Goal: Information Seeking & Learning: Learn about a topic

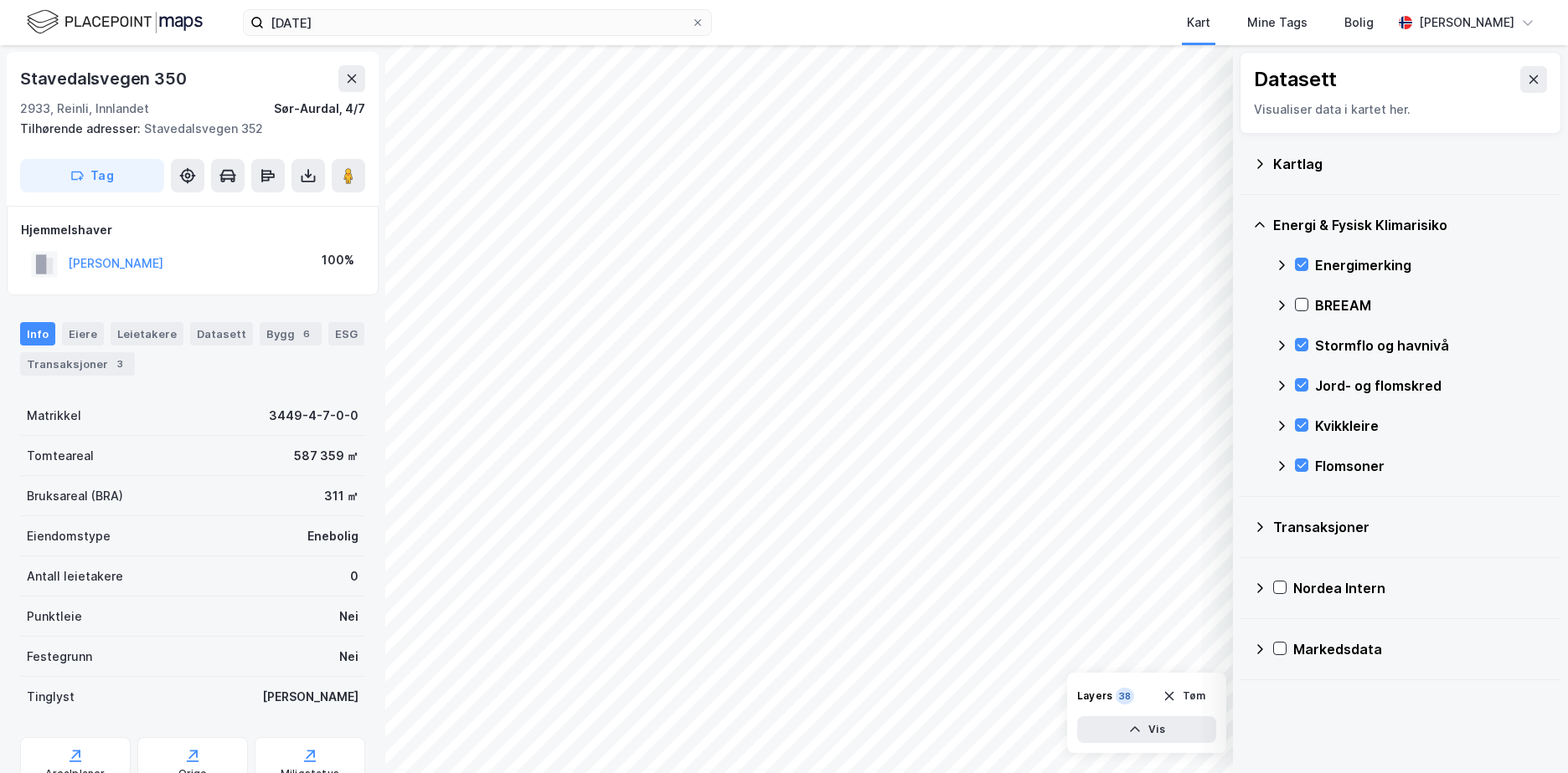
click at [1412, 633] on div "Markedsdata" at bounding box center [1400, 650] width 294 height 41
click at [1375, 635] on div "Markedsdata" at bounding box center [1400, 650] width 294 height 41
click at [1179, 694] on button "Tøm" at bounding box center [1184, 697] width 64 height 27
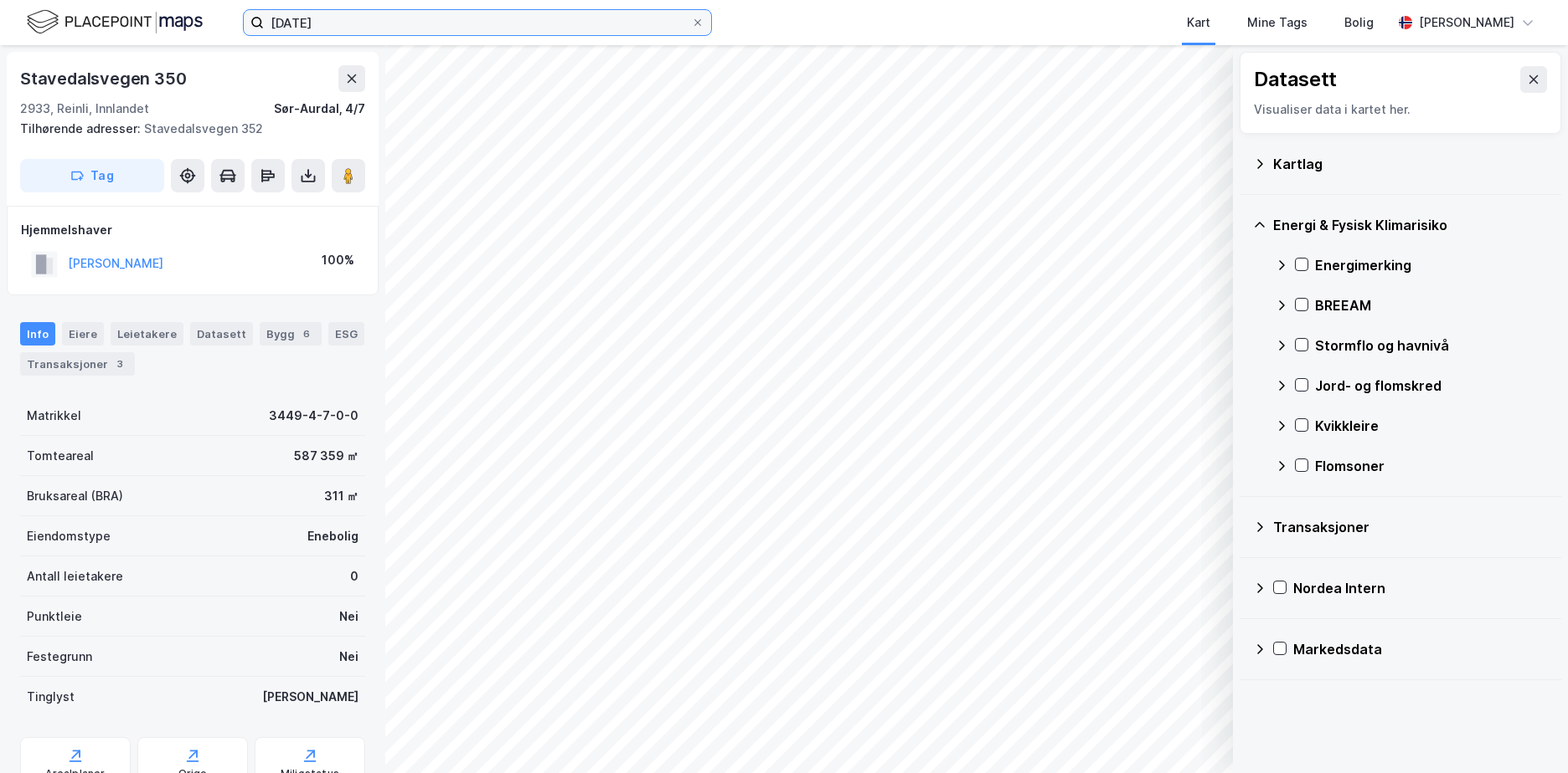
click at [444, 23] on input "[DATE]" at bounding box center [477, 23] width 427 height 25
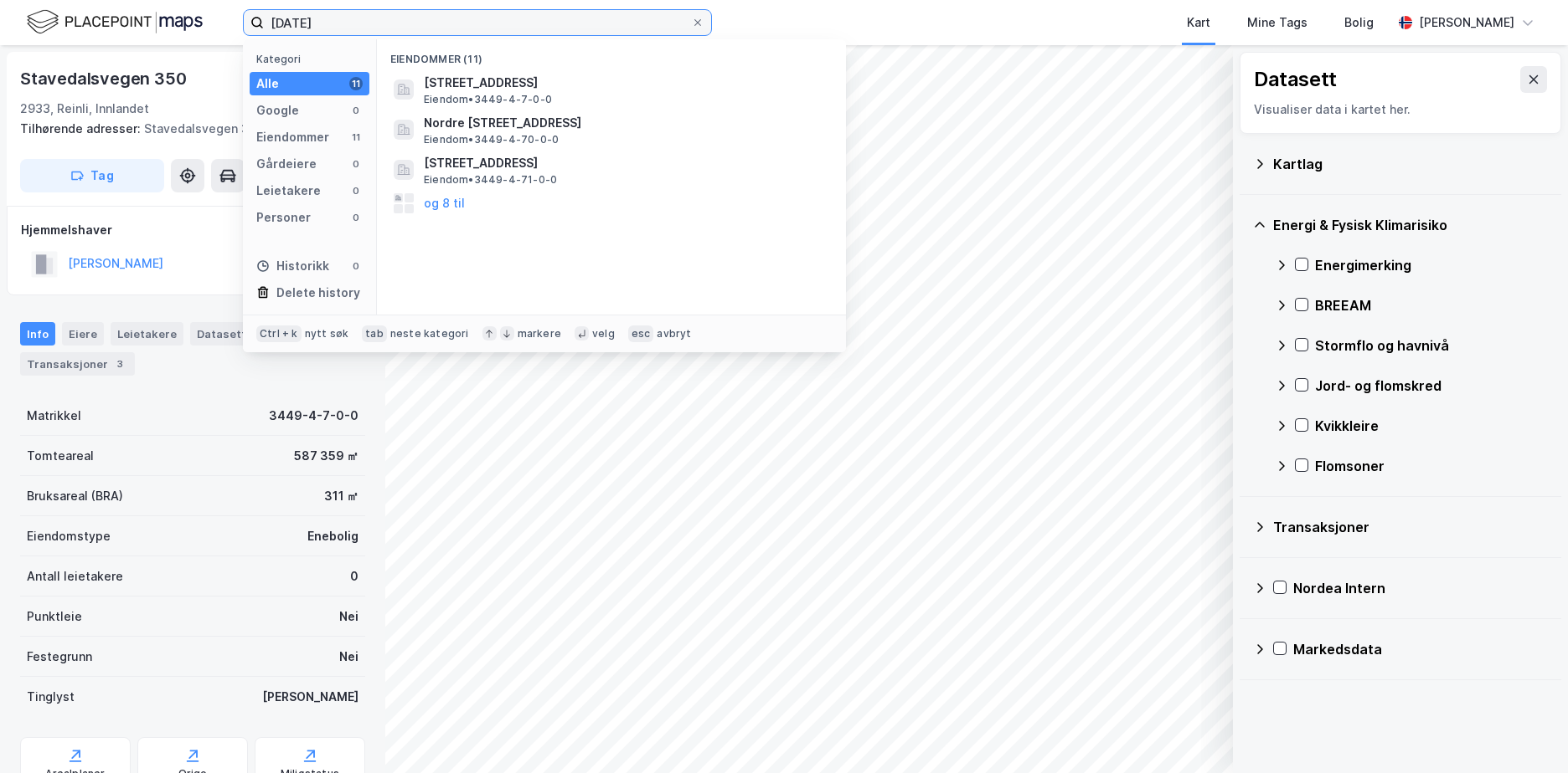
drag, startPoint x: 382, startPoint y: 35, endPoint x: 279, endPoint y: 27, distance: 103.3
click at [279, 27] on input "[DATE]" at bounding box center [477, 23] width 427 height 25
type input "3"
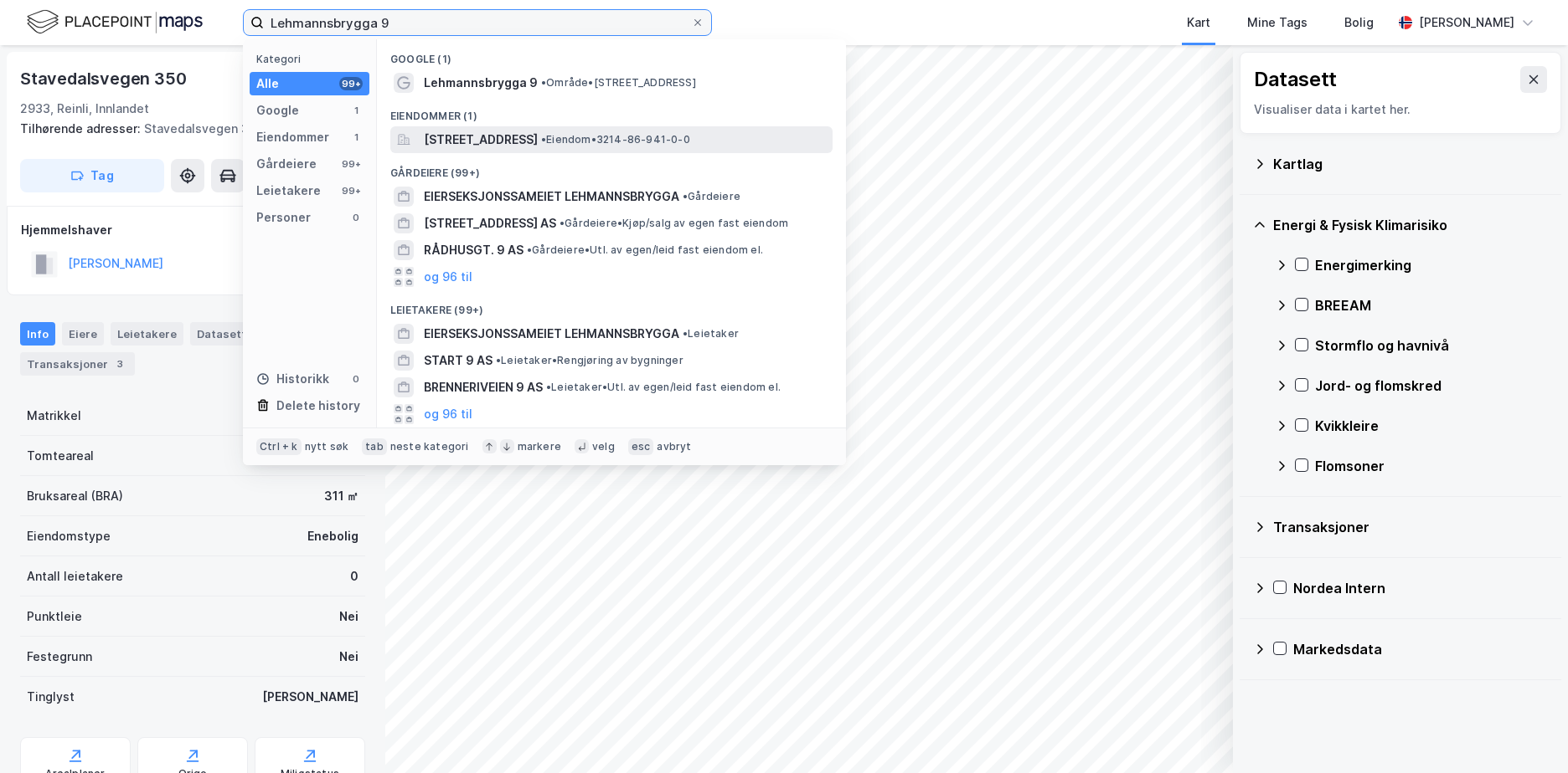
type input "Lehmannsbrygga 9"
click at [537, 134] on span "[STREET_ADDRESS]" at bounding box center [481, 140] width 114 height 20
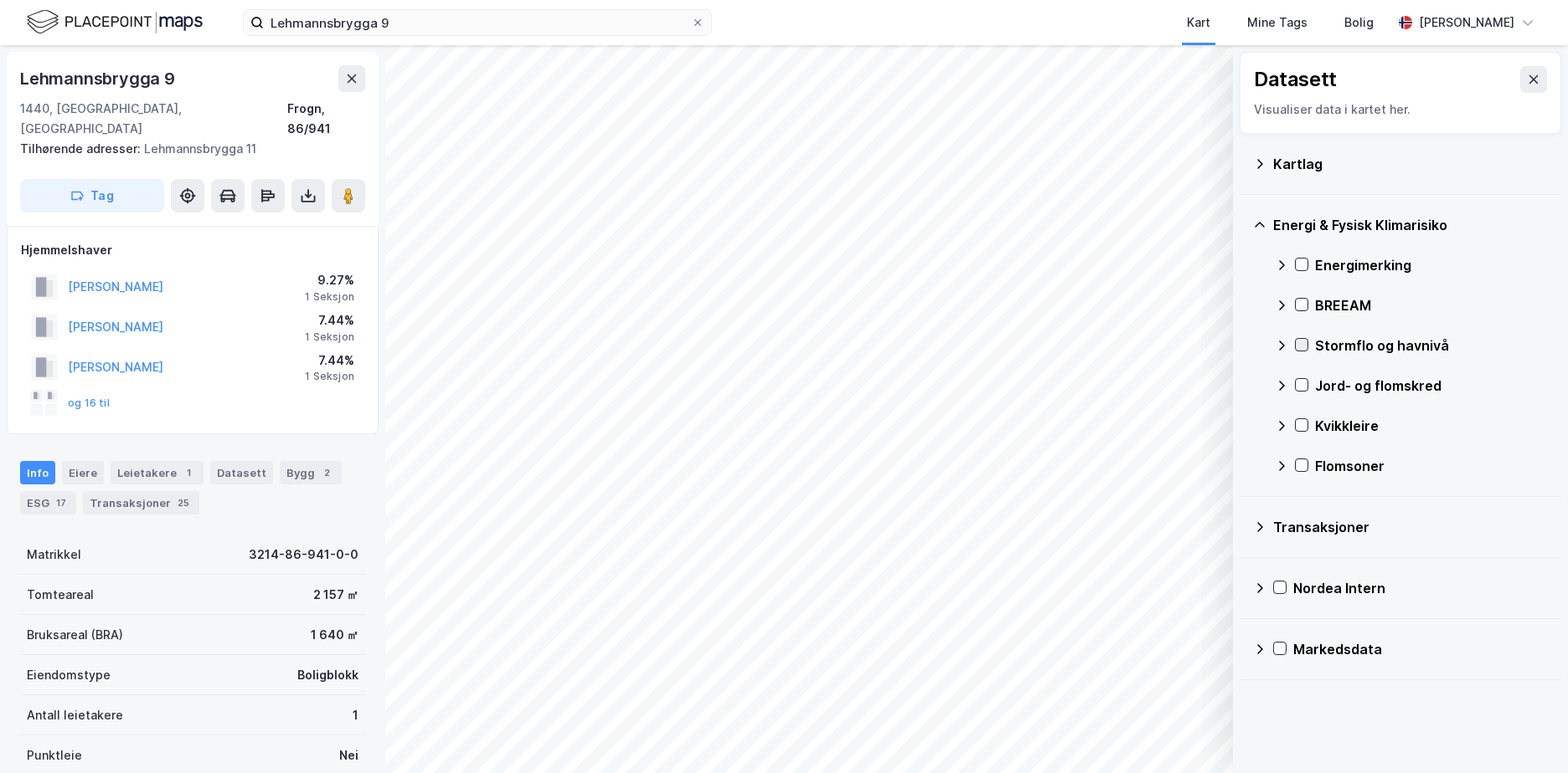
click at [1306, 341] on icon at bounding box center [1301, 345] width 12 height 12
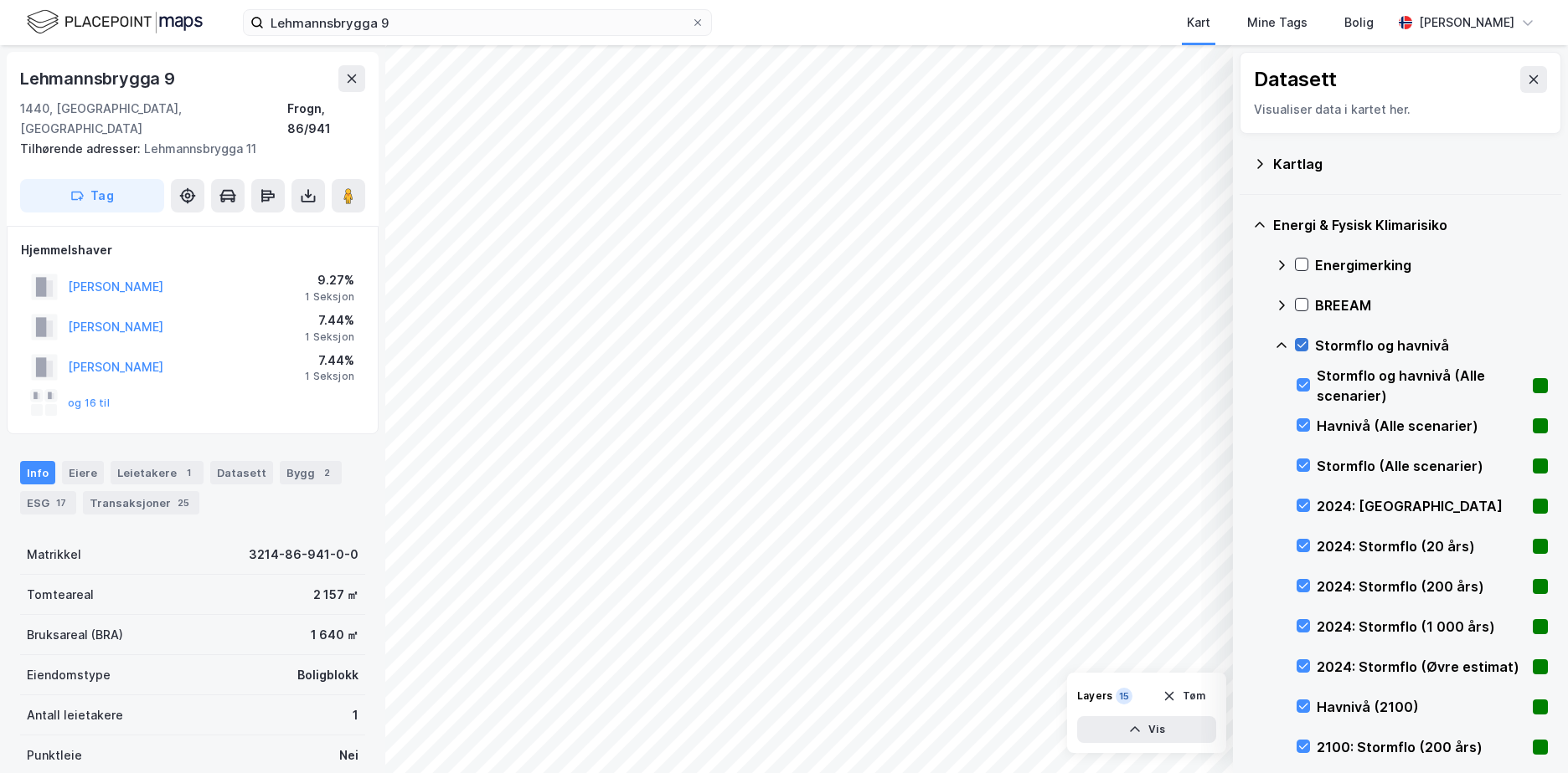
click at [1306, 341] on icon at bounding box center [1301, 345] width 12 height 12
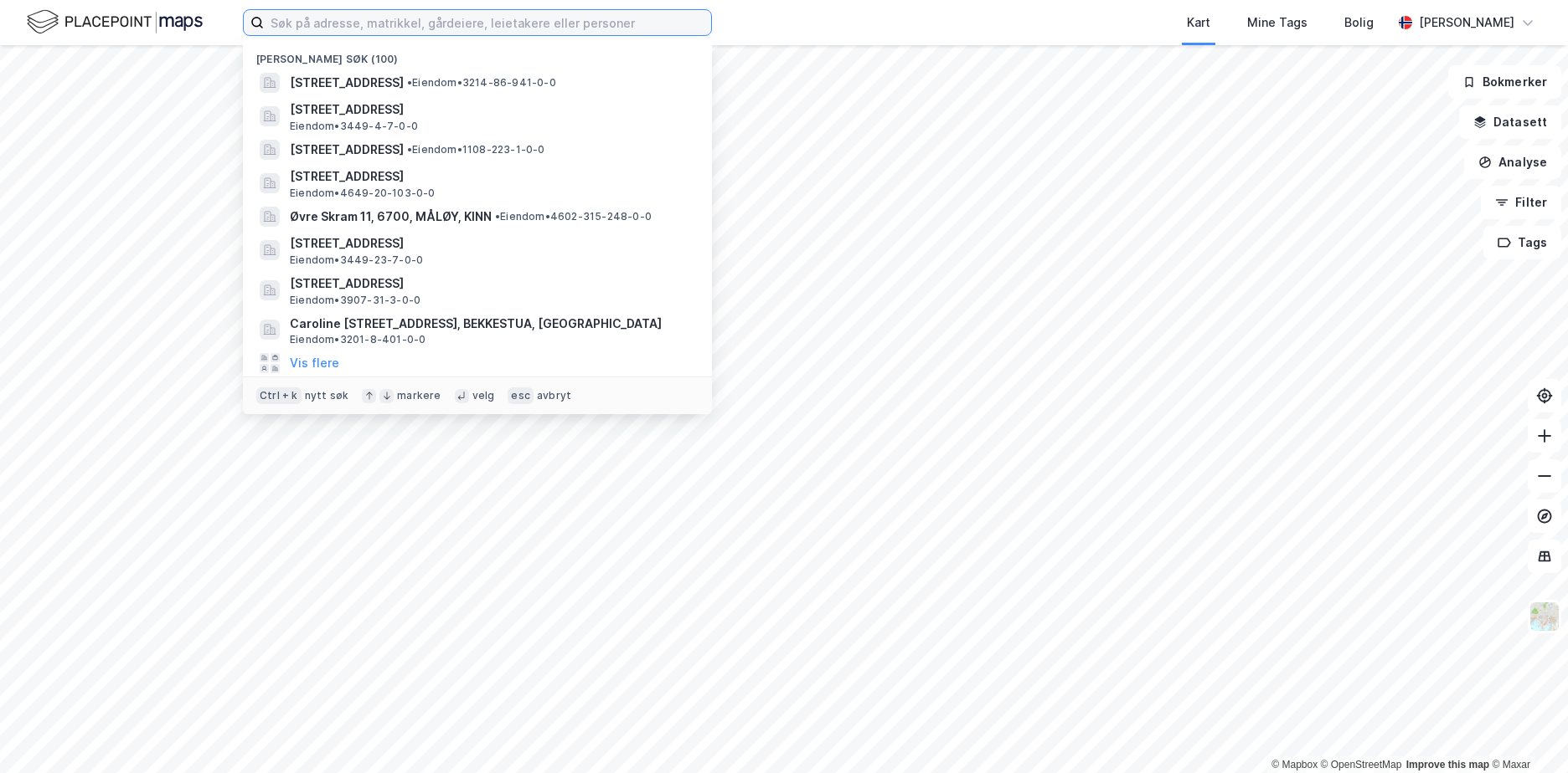
click at [391, 26] on input at bounding box center [487, 23] width 447 height 25
paste input "3214-86/941/0/1"
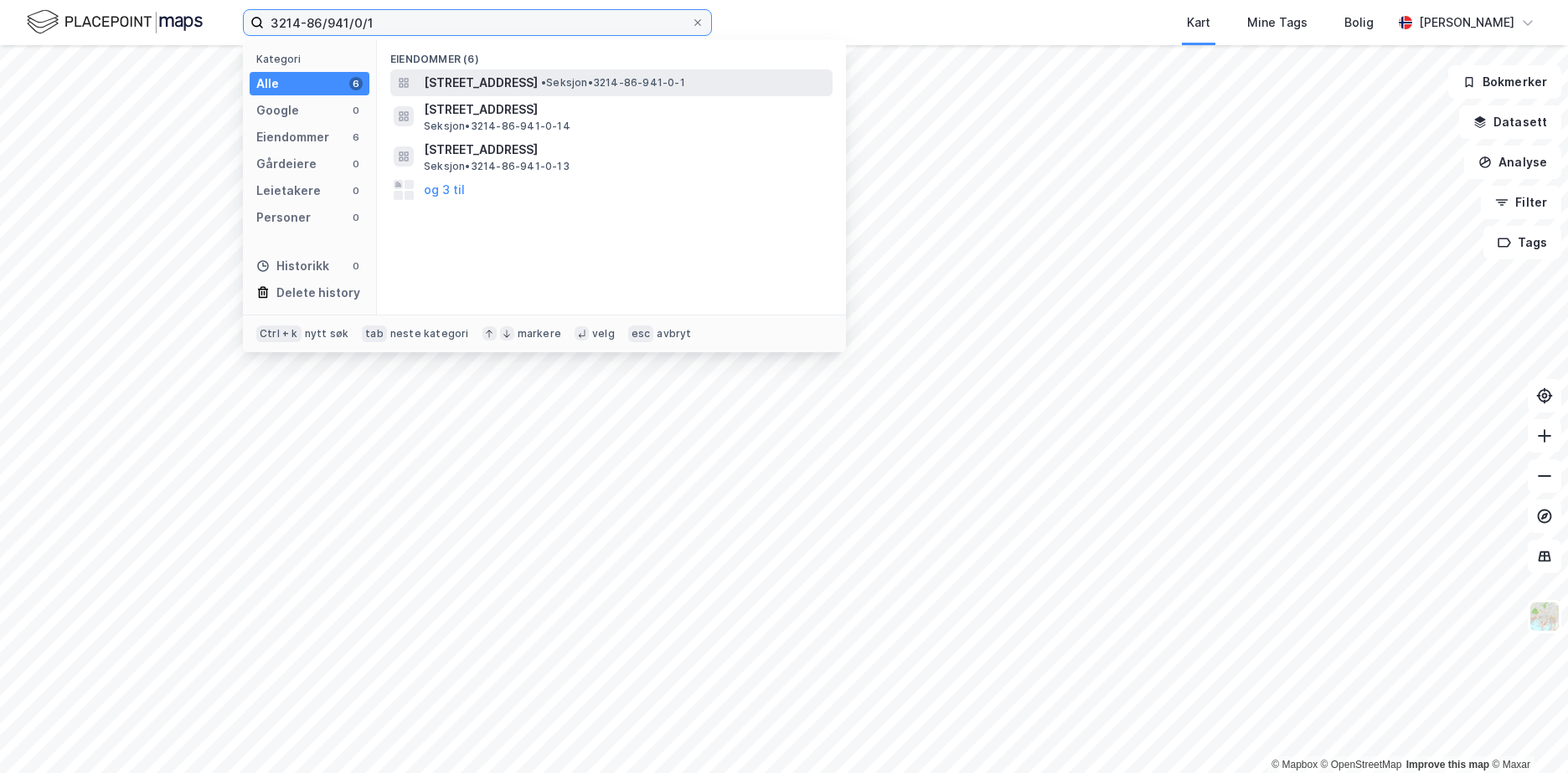
type input "3214-86/941/0/1"
click at [537, 85] on span "[STREET_ADDRESS]" at bounding box center [481, 83] width 114 height 20
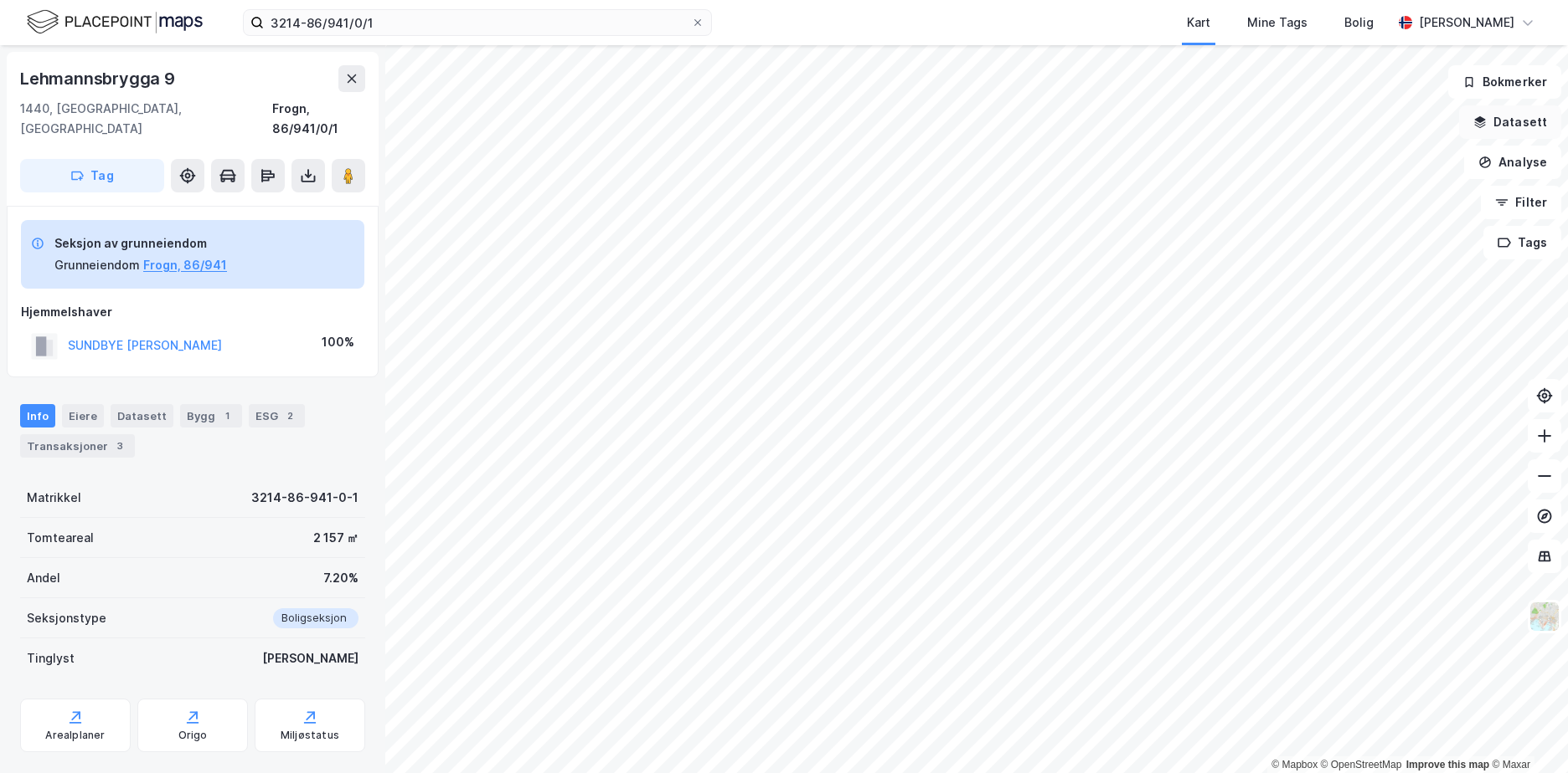
click at [1510, 127] on button "Datasett" at bounding box center [1510, 123] width 102 height 34
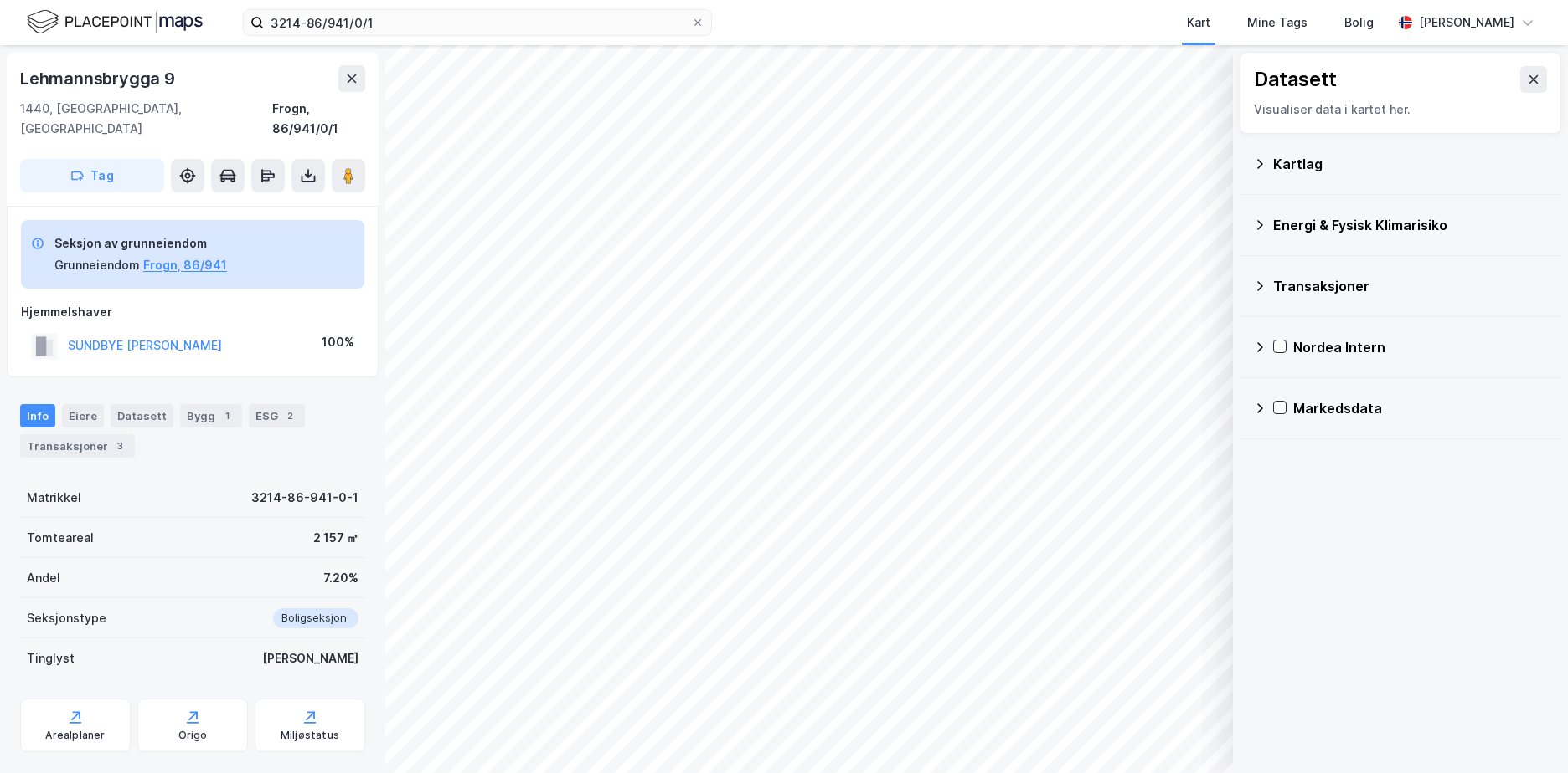
click at [1259, 226] on icon at bounding box center [1260, 225] width 14 height 14
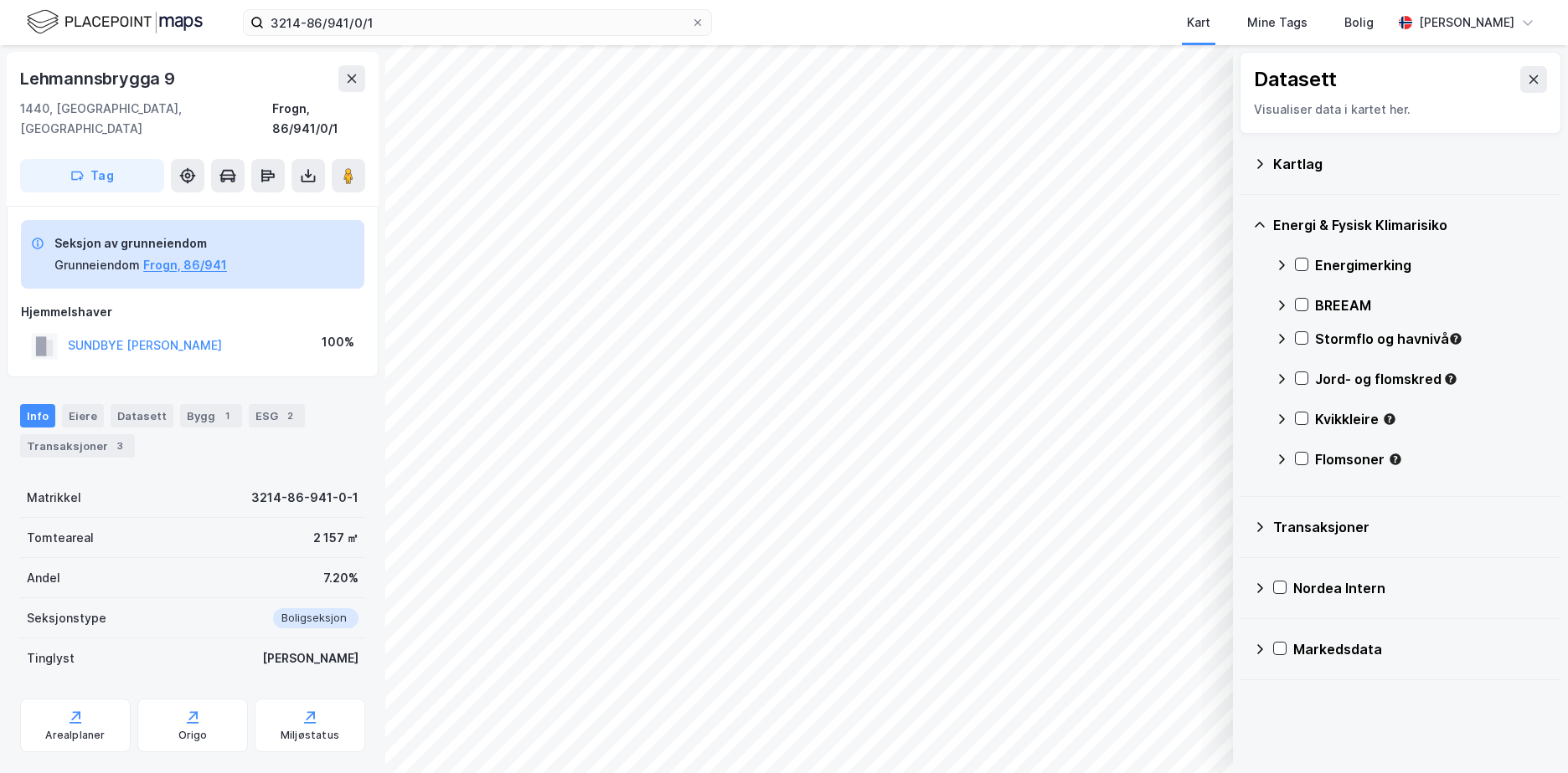
click at [1285, 456] on icon at bounding box center [1281, 459] width 14 height 14
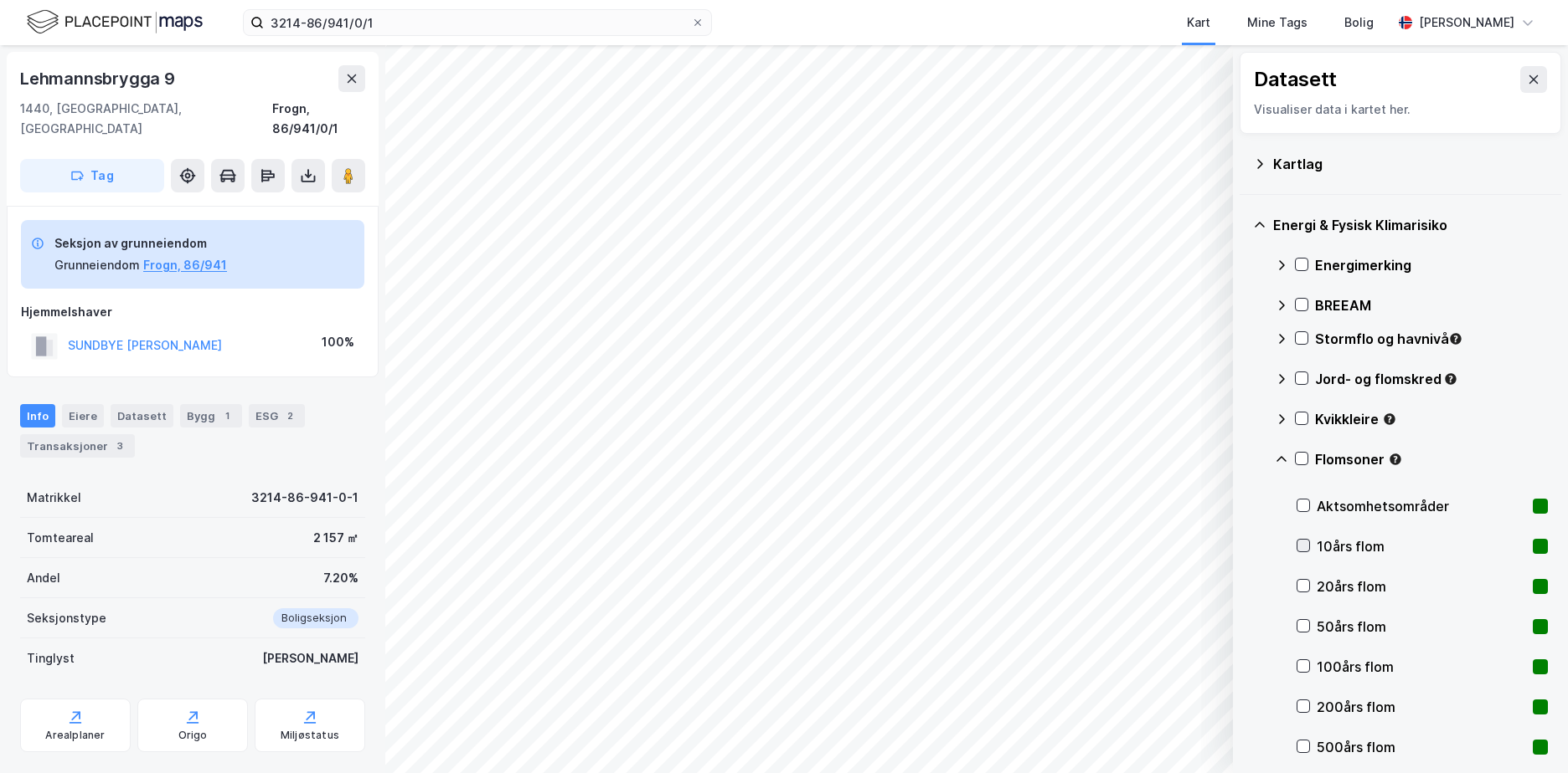
click at [1303, 539] on div at bounding box center [1303, 545] width 14 height 14
click at [1305, 589] on icon at bounding box center [1303, 586] width 12 height 12
click at [1307, 624] on icon at bounding box center [1303, 626] width 9 height 6
click at [1301, 671] on icon at bounding box center [1303, 666] width 12 height 12
click at [1307, 702] on icon at bounding box center [1303, 706] width 12 height 12
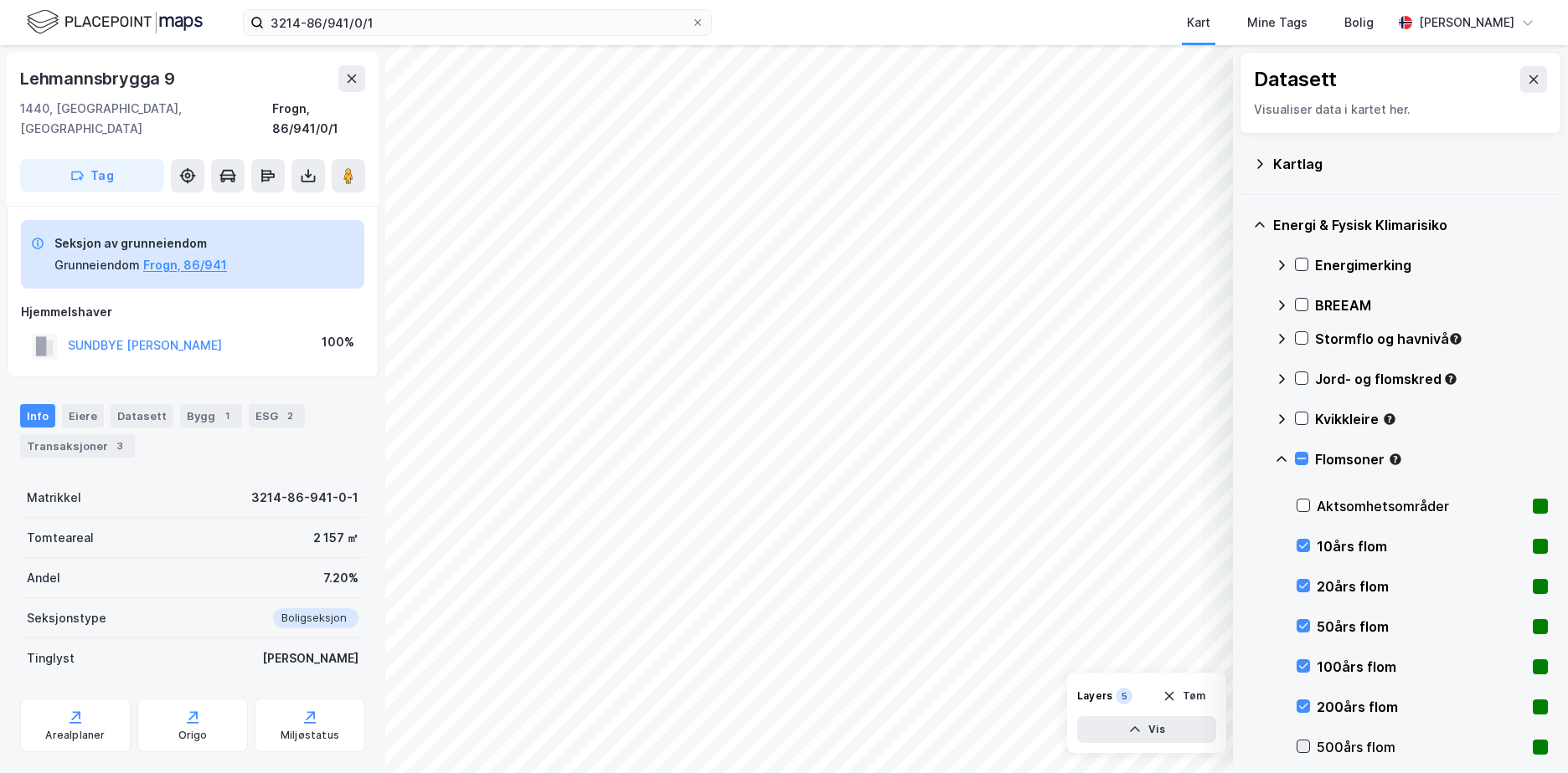
click at [1302, 746] on icon at bounding box center [1303, 747] width 12 height 12
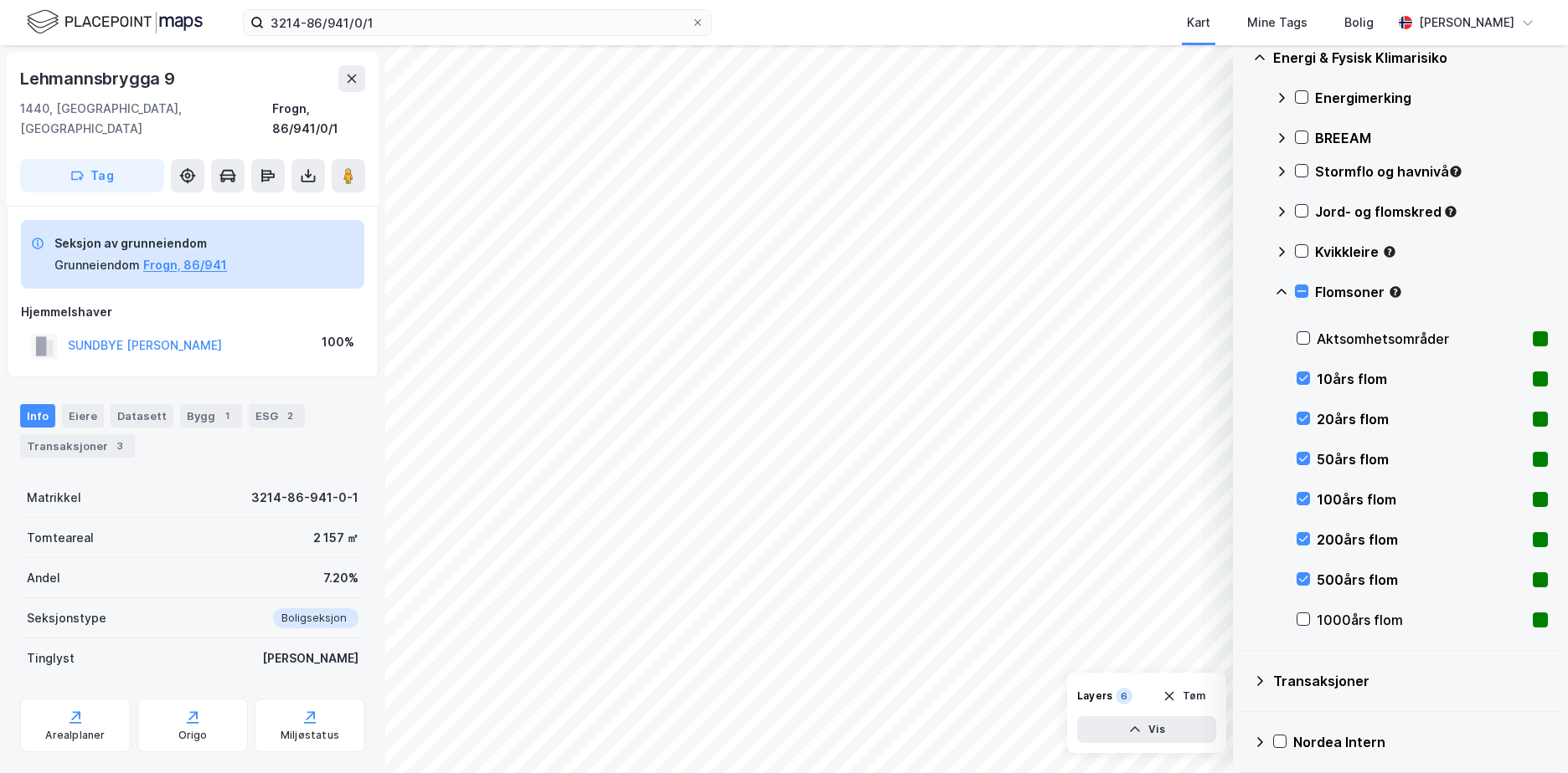
scroll to position [235, 0]
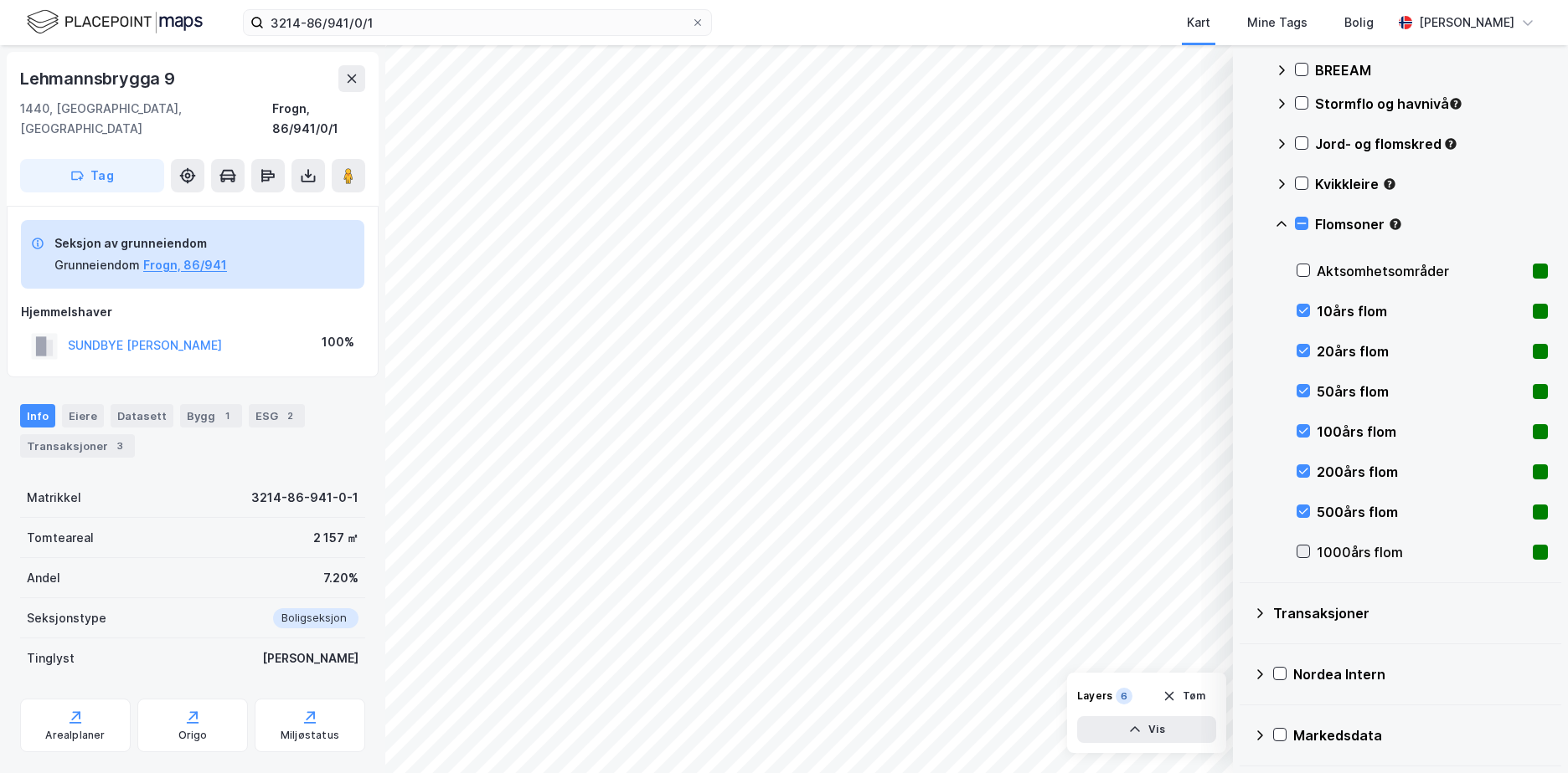
click at [1303, 551] on icon at bounding box center [1303, 551] width 12 height 12
click at [1301, 266] on icon at bounding box center [1303, 271] width 12 height 12
click at [1281, 220] on icon at bounding box center [1281, 224] width 14 height 14
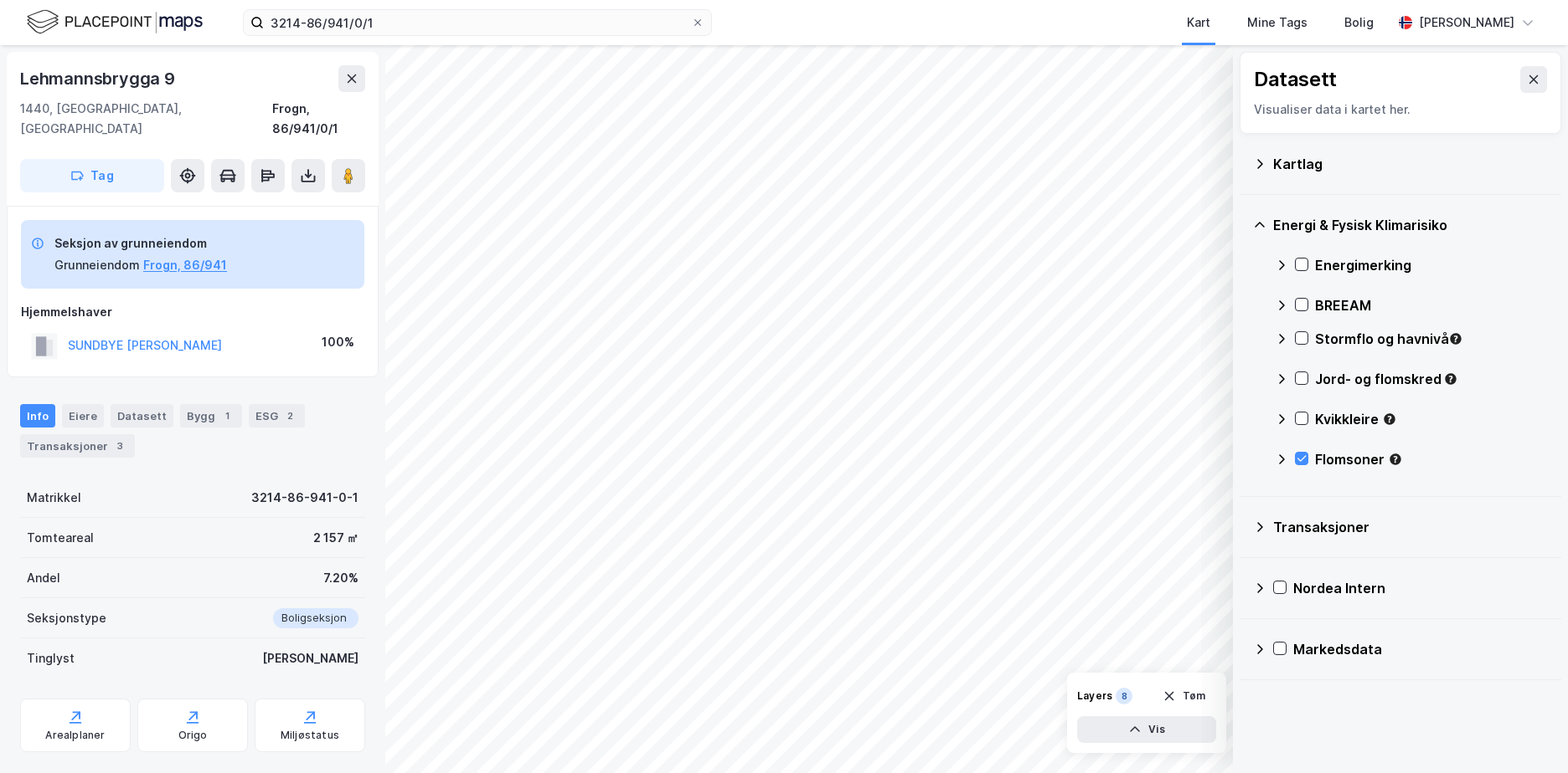
scroll to position [0, 0]
click at [1303, 414] on icon at bounding box center [1301, 419] width 12 height 12
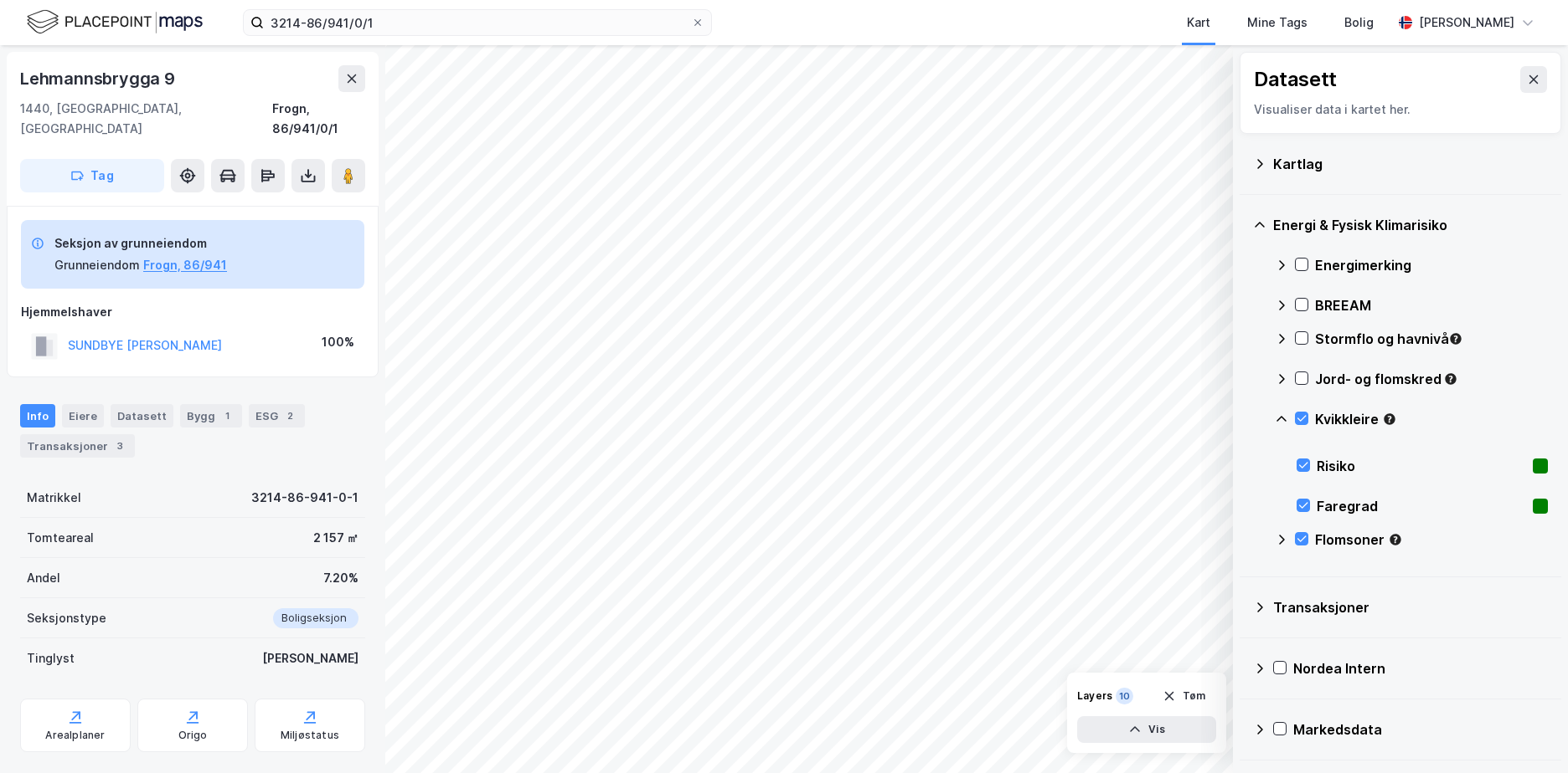
click at [1281, 416] on icon at bounding box center [1281, 419] width 14 height 14
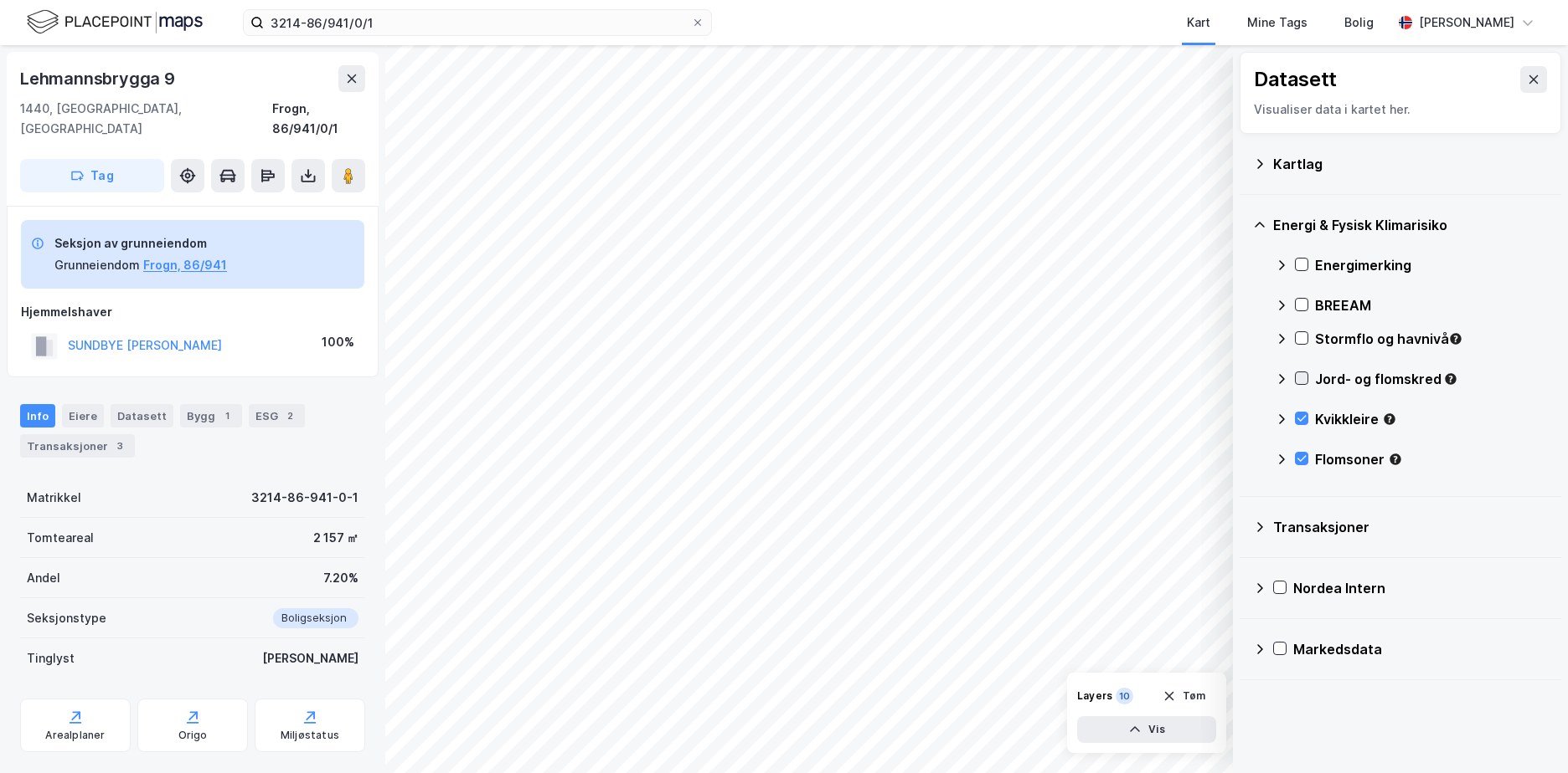
click at [1299, 379] on icon at bounding box center [1301, 378] width 9 height 6
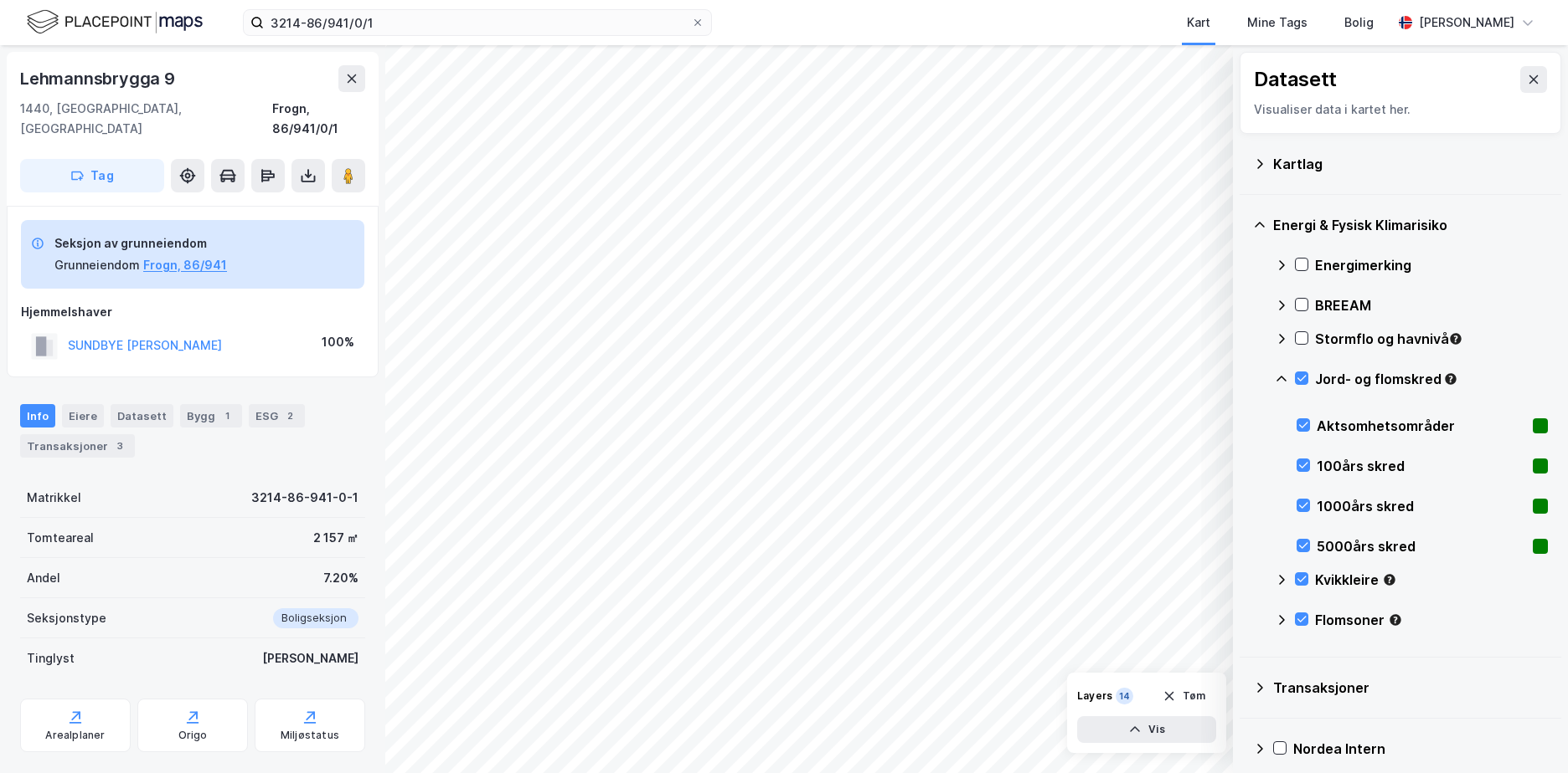
click at [1279, 372] on icon at bounding box center [1281, 379] width 14 height 14
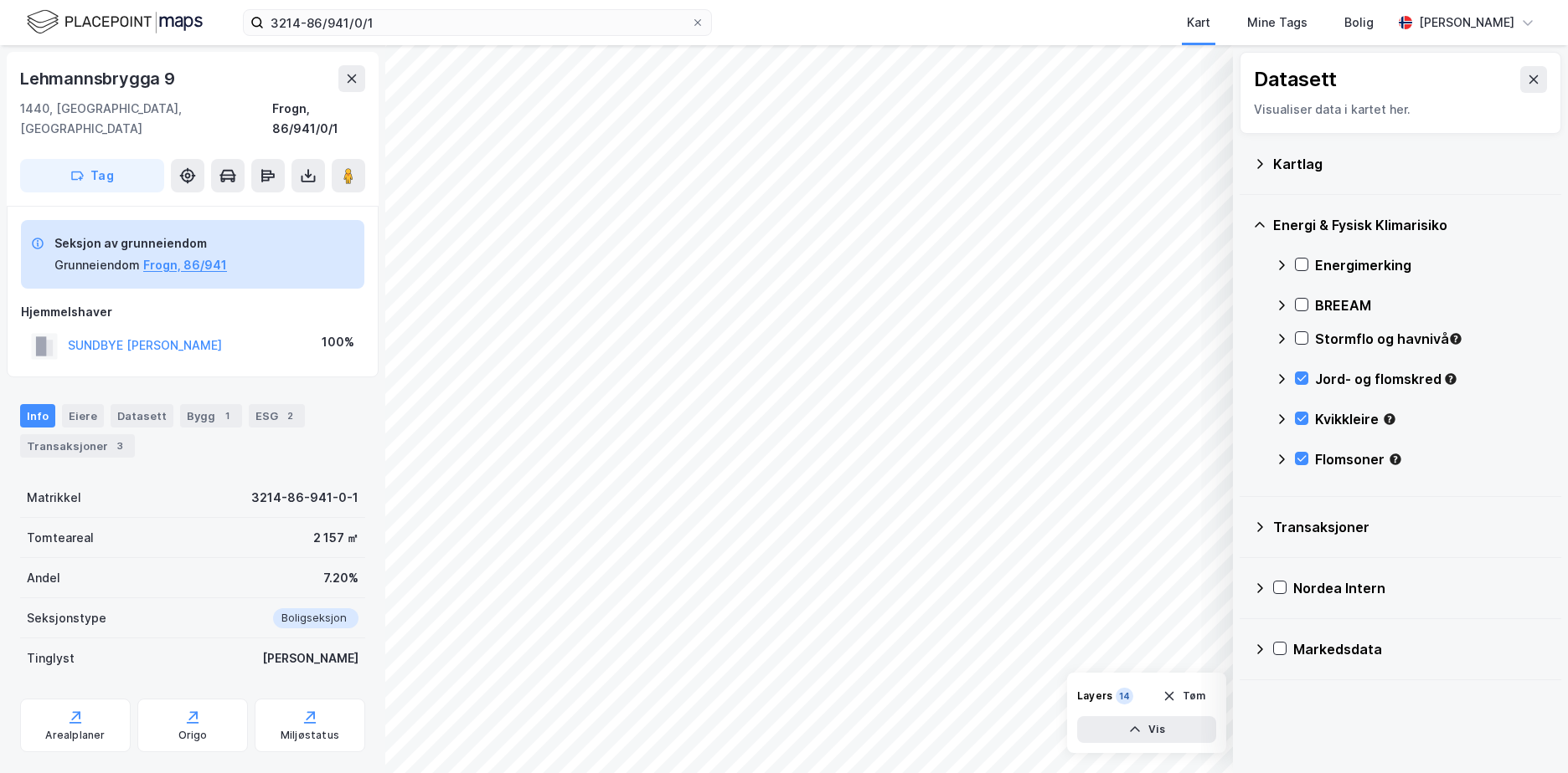
click at [1279, 337] on icon at bounding box center [1281, 339] width 14 height 14
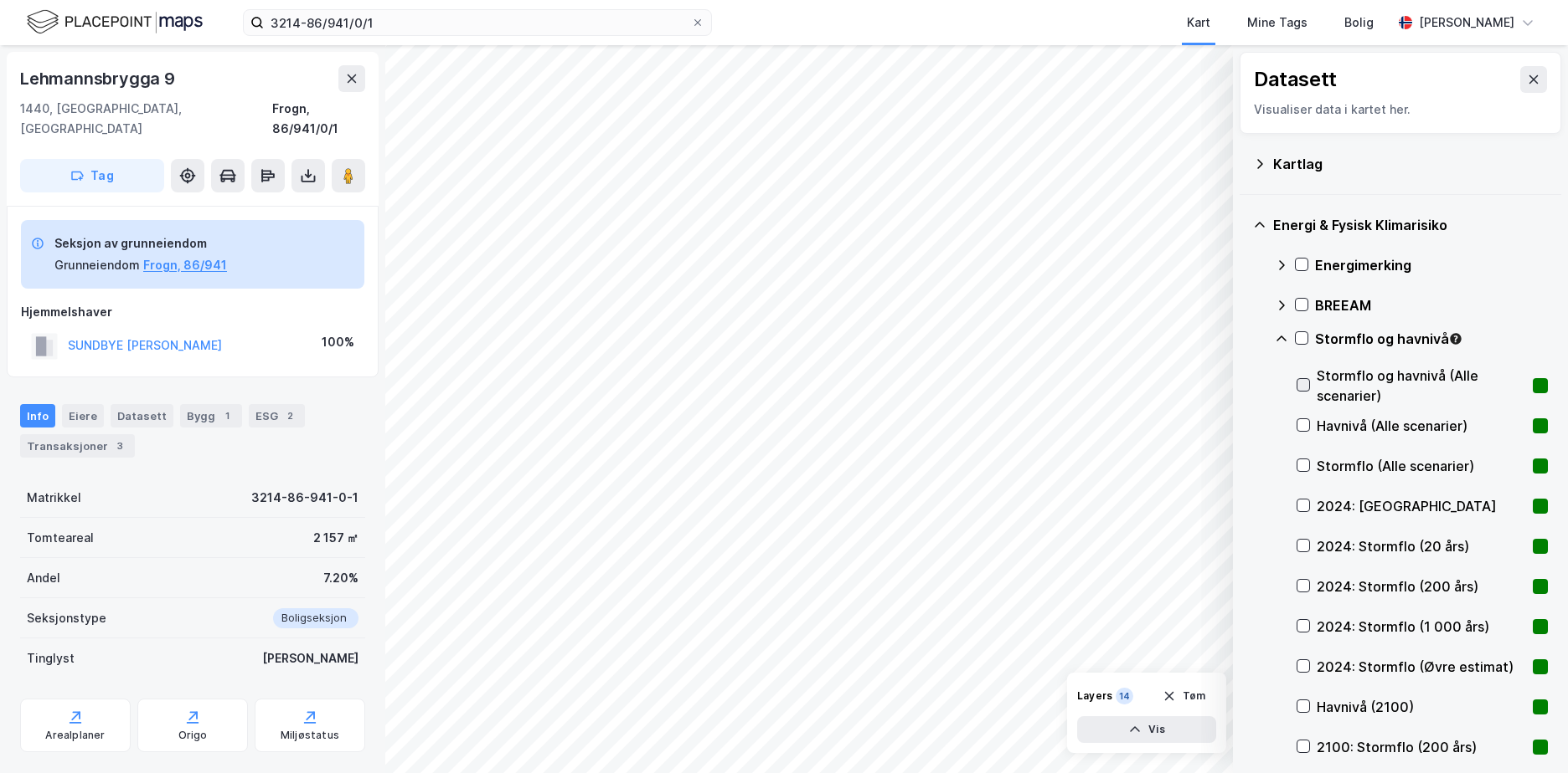
click at [1301, 379] on icon at bounding box center [1303, 385] width 12 height 12
click at [1301, 461] on icon at bounding box center [1303, 465] width 12 height 12
click at [1308, 502] on icon at bounding box center [1303, 506] width 12 height 12
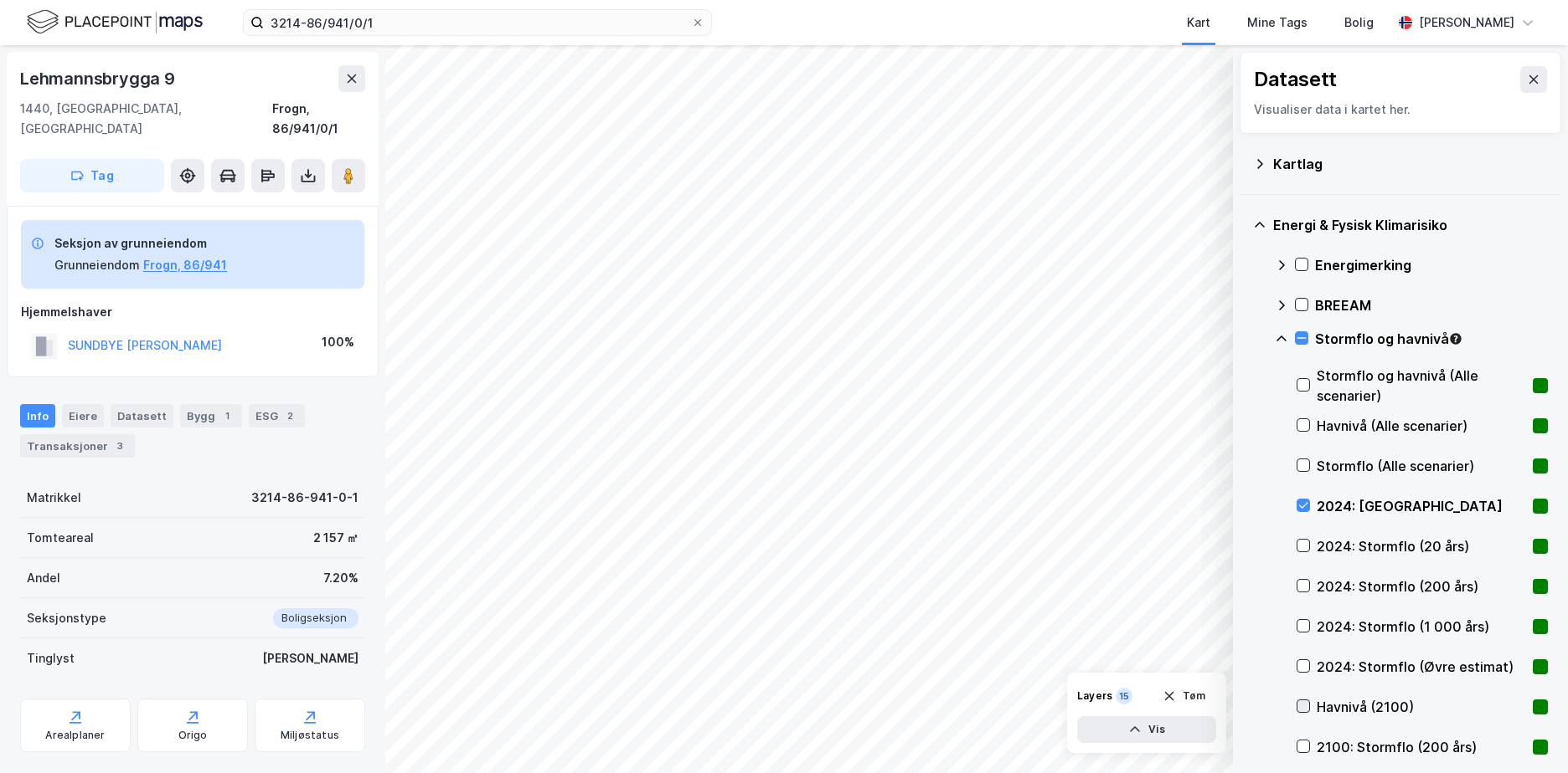
click at [1303, 706] on icon at bounding box center [1303, 706] width 12 height 12
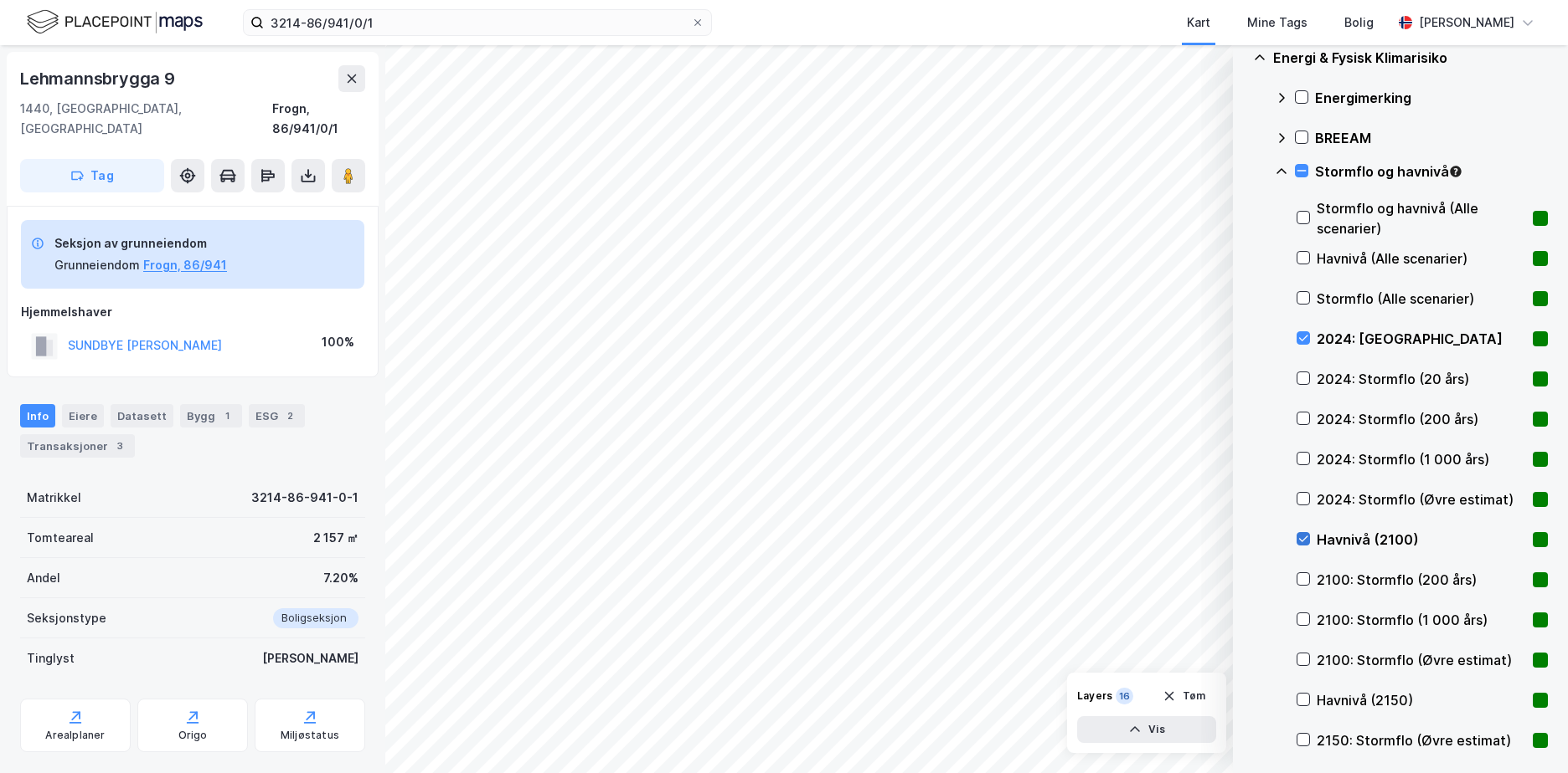
scroll to position [251, 0]
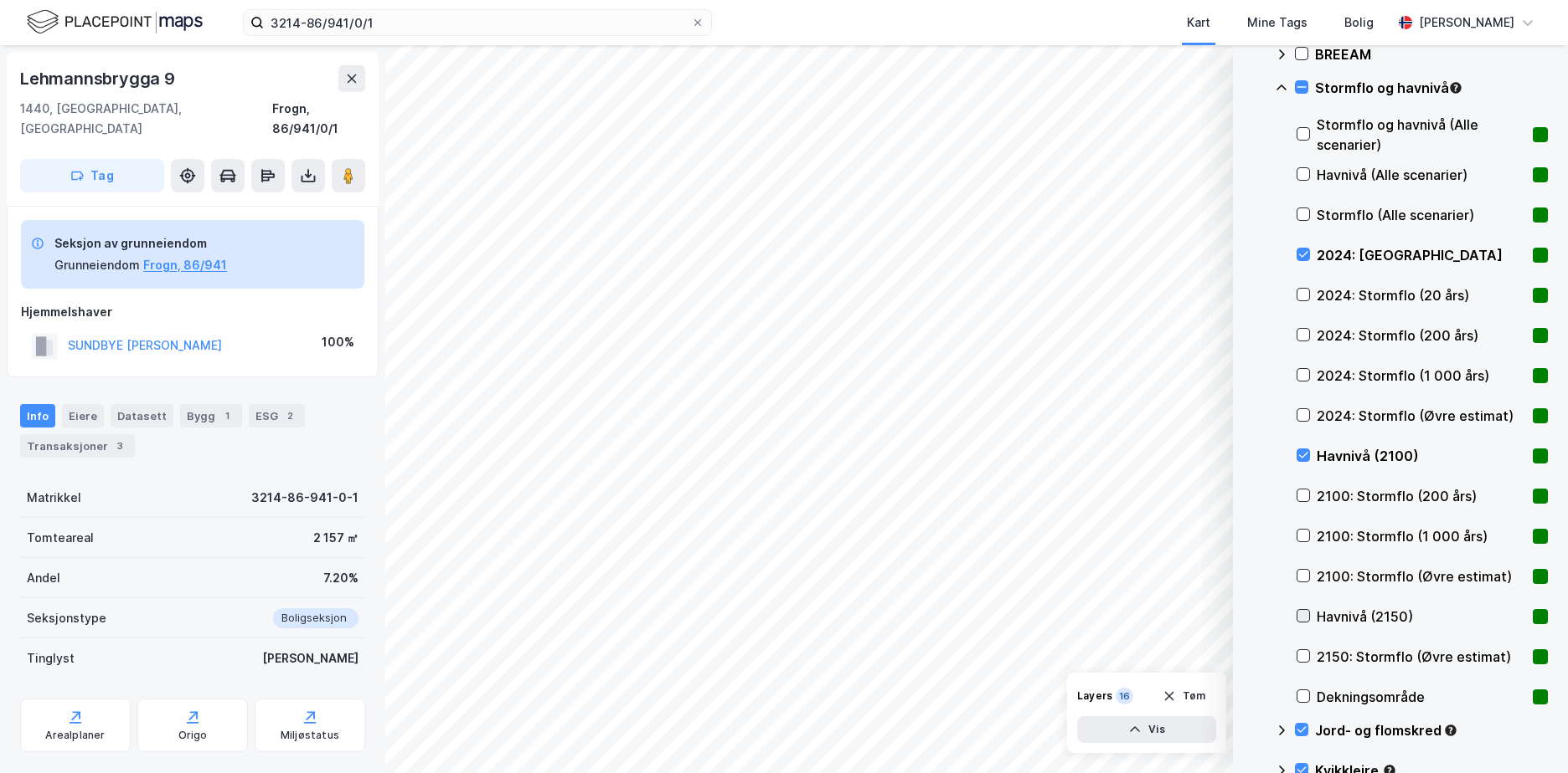
click at [1304, 609] on div at bounding box center [1303, 616] width 14 height 14
click at [1304, 613] on icon at bounding box center [1303, 616] width 12 height 12
click at [1303, 452] on icon at bounding box center [1303, 455] width 12 height 12
click at [1301, 248] on div at bounding box center [1303, 255] width 14 height 14
click at [1304, 294] on icon at bounding box center [1303, 294] width 12 height 12
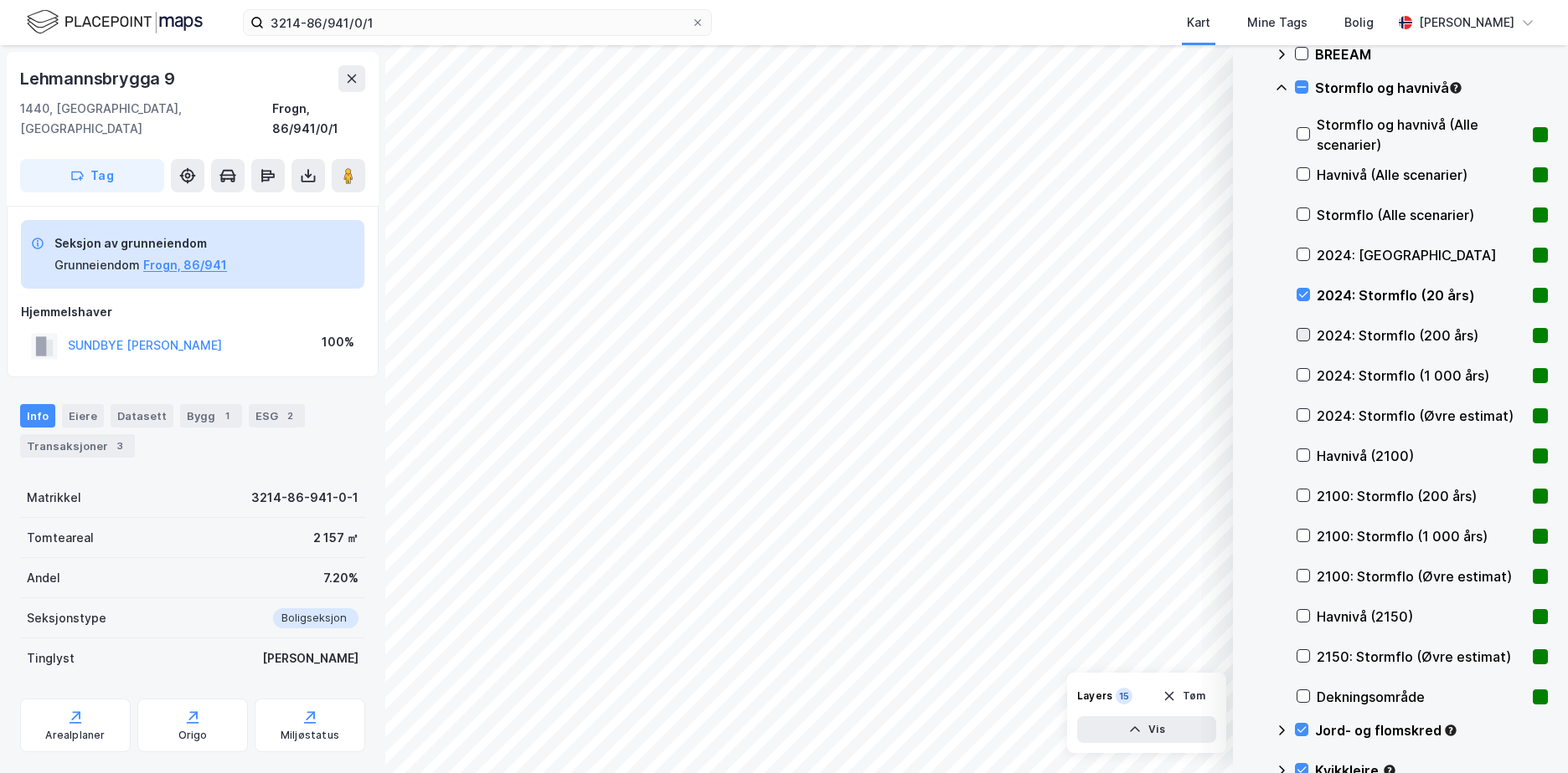
click at [1303, 335] on icon at bounding box center [1303, 335] width 12 height 12
click at [1302, 377] on icon at bounding box center [1303, 375] width 9 height 6
click at [1304, 370] on icon at bounding box center [1303, 375] width 12 height 12
click at [1304, 169] on icon at bounding box center [1303, 174] width 12 height 12
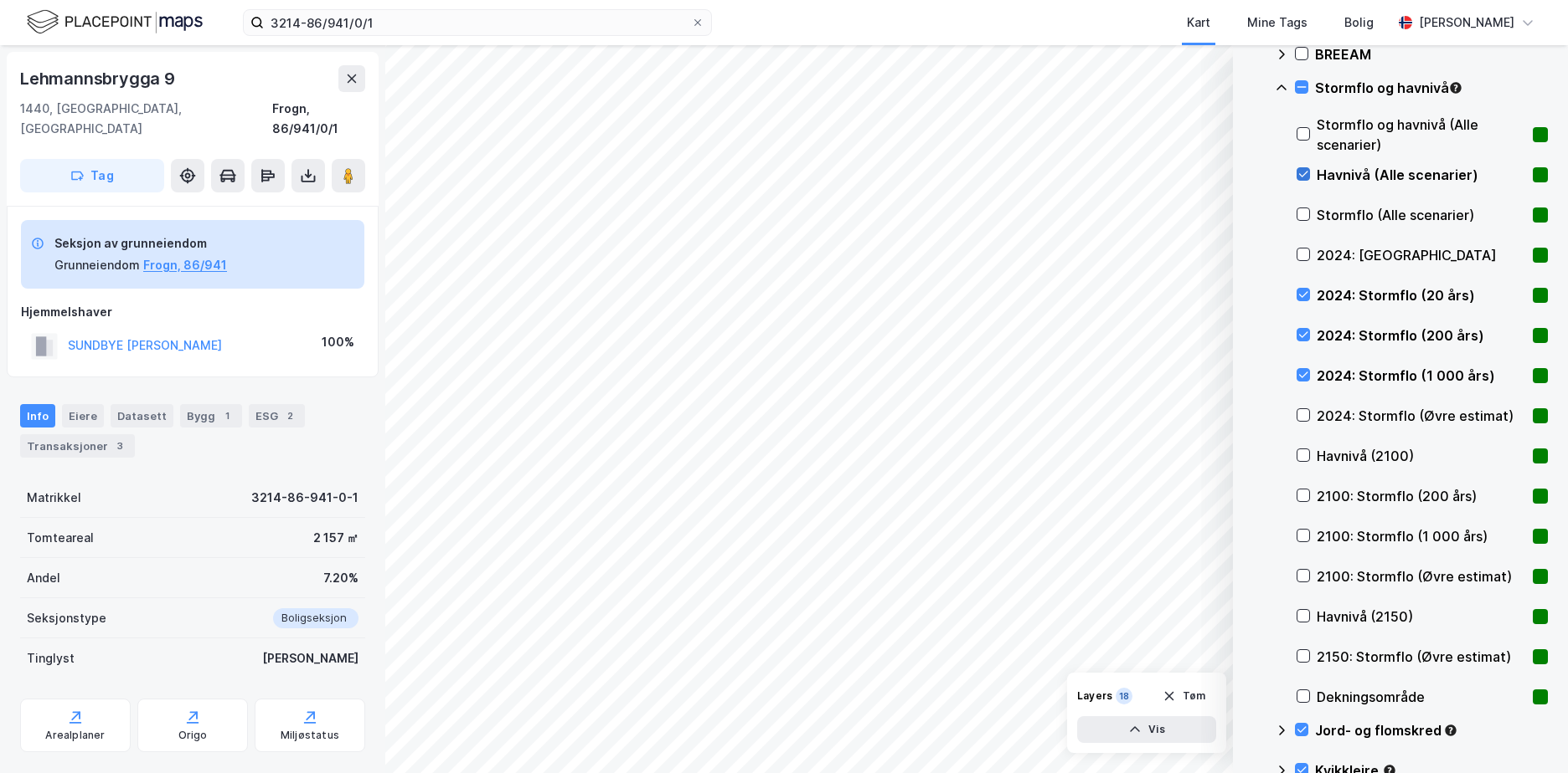
click at [1304, 169] on icon at bounding box center [1303, 174] width 12 height 12
click at [1305, 293] on icon at bounding box center [1303, 294] width 12 height 12
click at [1303, 333] on icon at bounding box center [1303, 335] width 12 height 12
click at [1303, 379] on icon at bounding box center [1303, 375] width 12 height 12
click at [1300, 167] on div at bounding box center [1303, 174] width 14 height 14
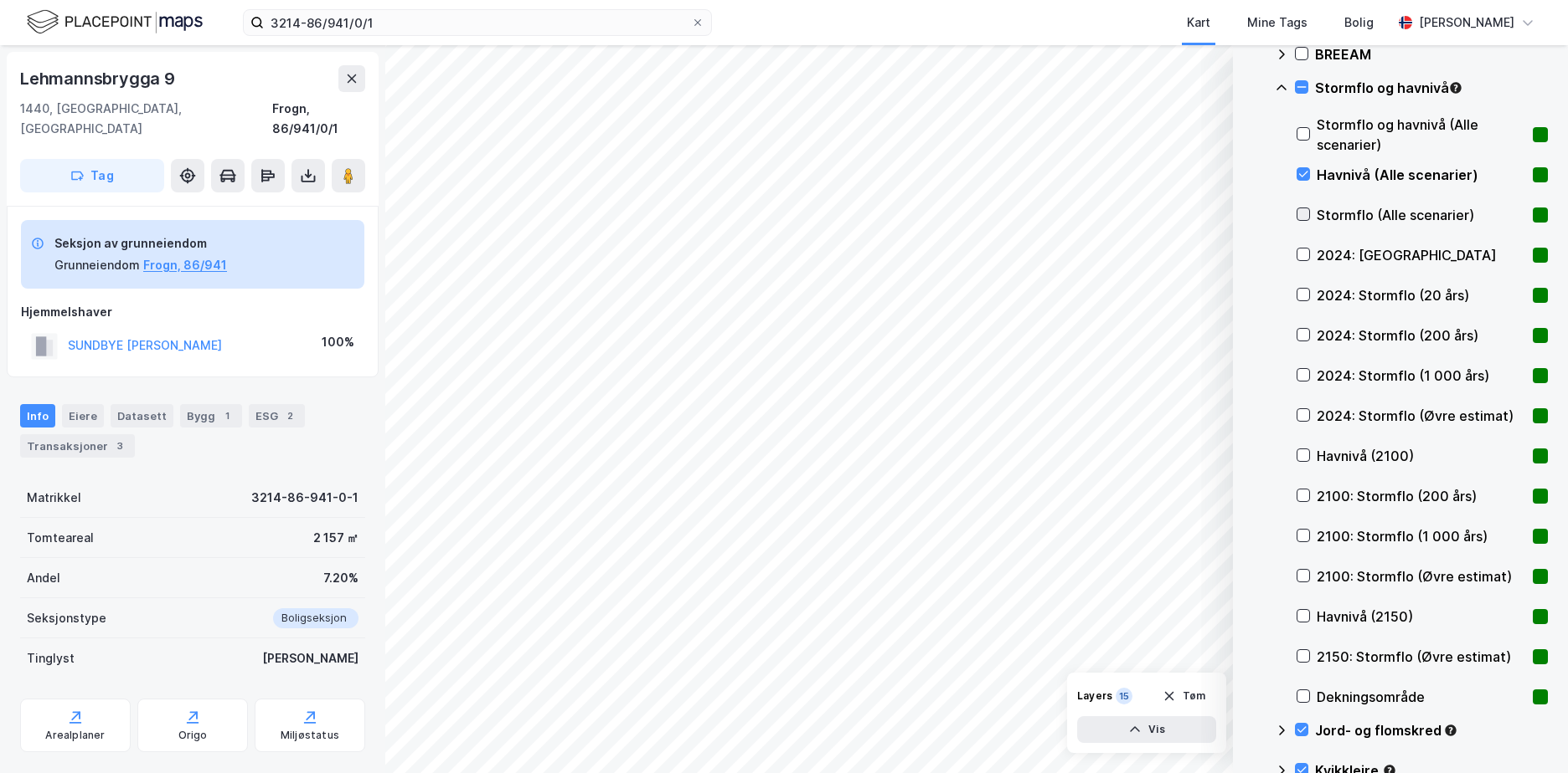
click at [1304, 211] on icon at bounding box center [1303, 214] width 12 height 12
click at [1301, 375] on icon at bounding box center [1303, 375] width 12 height 12
click at [1280, 82] on icon at bounding box center [1281, 88] width 14 height 14
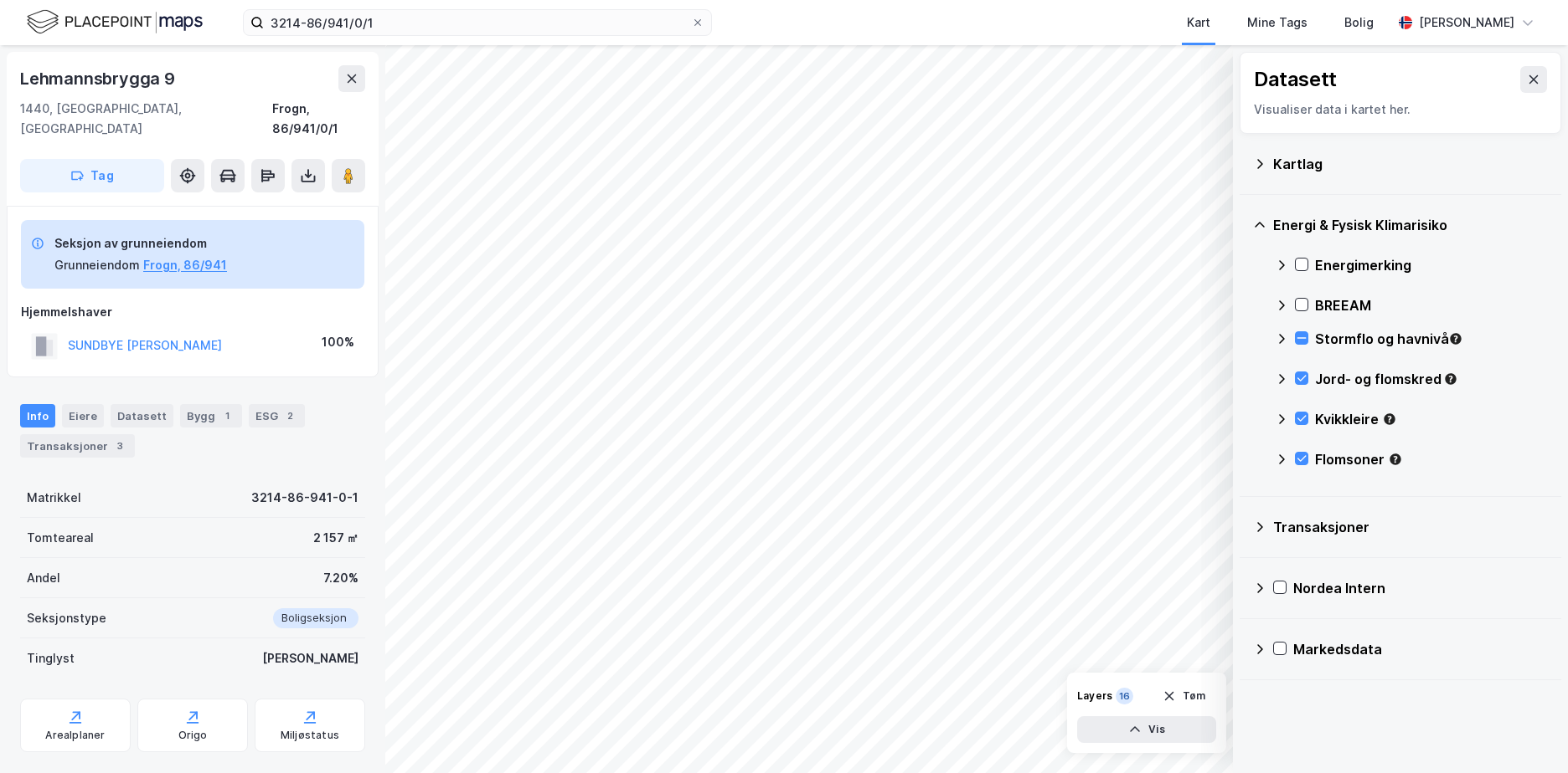
scroll to position [0, 0]
click at [1305, 261] on icon at bounding box center [1301, 265] width 12 height 12
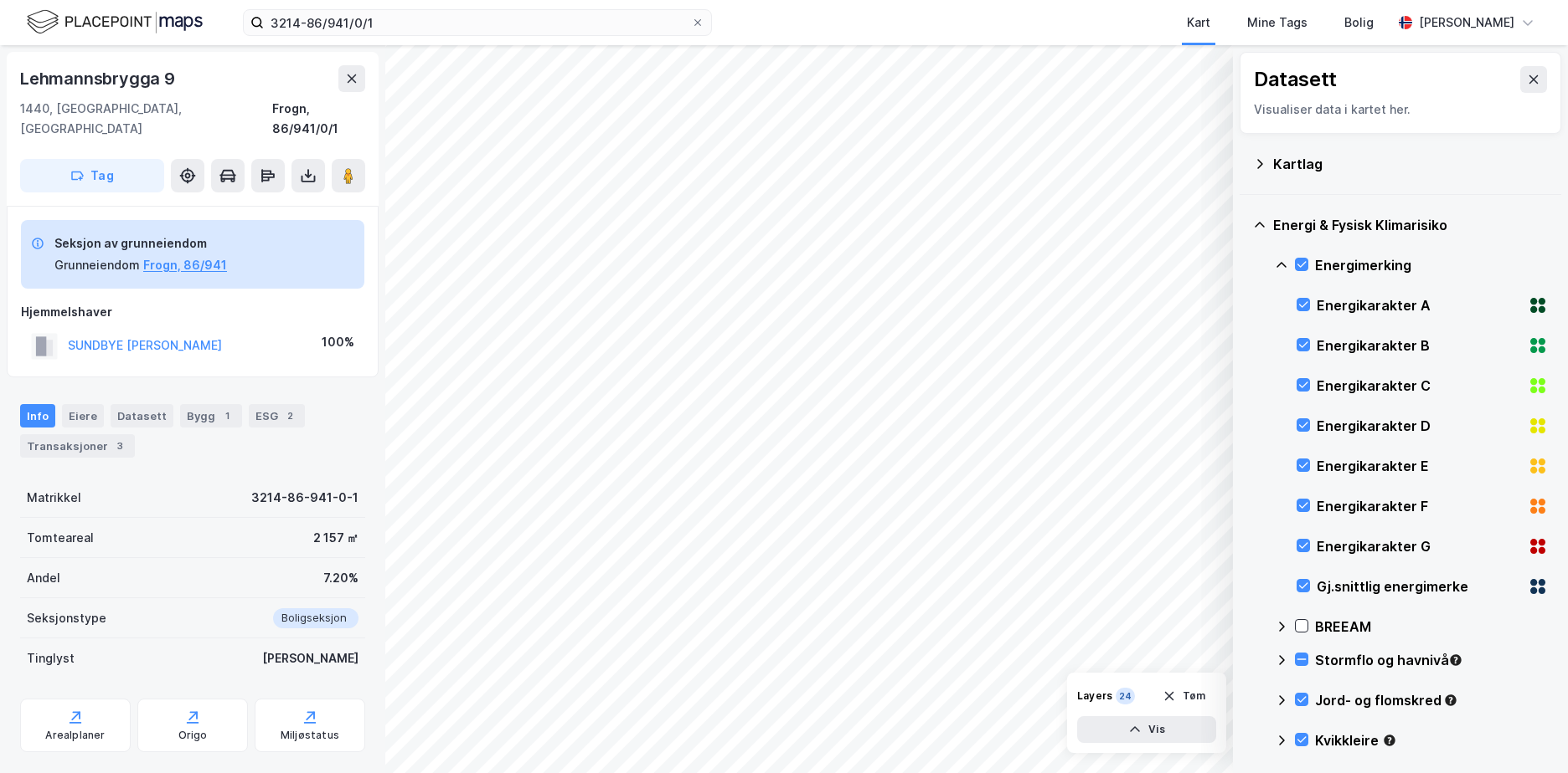
click at [1285, 260] on icon at bounding box center [1281, 266] width 14 height 14
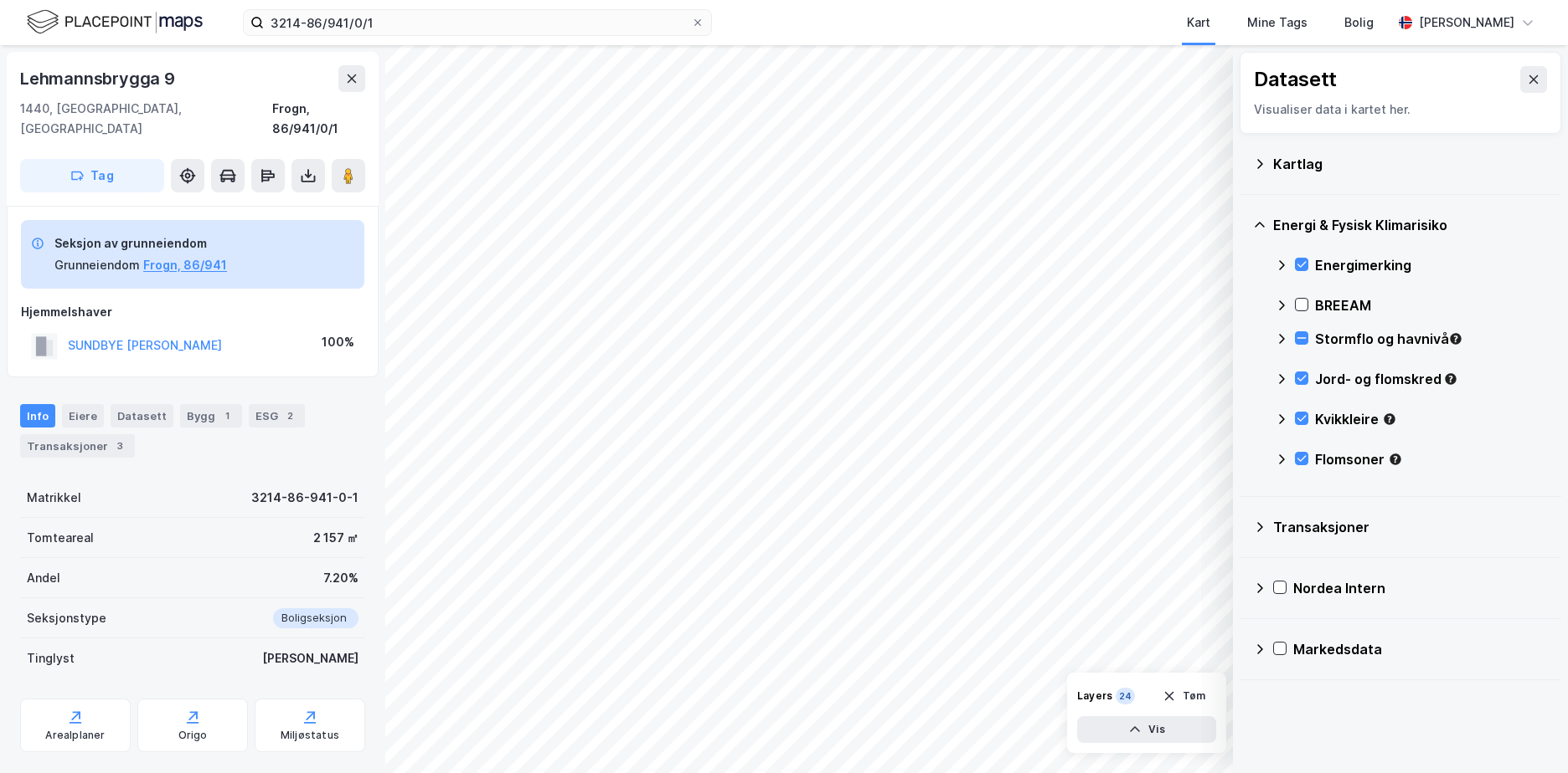
click at [1257, 161] on icon at bounding box center [1260, 164] width 14 height 14
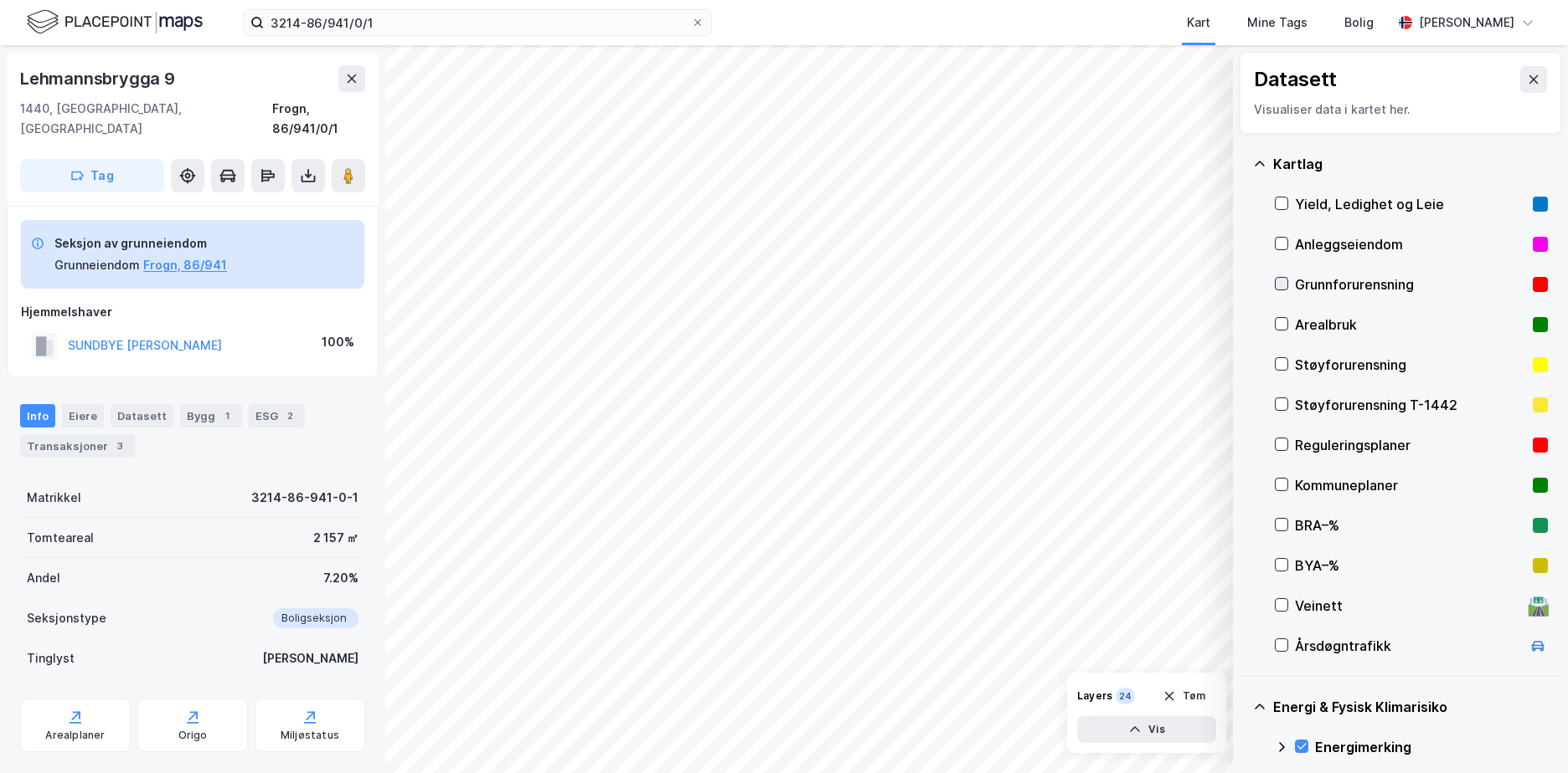
click at [1282, 282] on icon at bounding box center [1281, 284] width 12 height 12
click at [1258, 162] on icon at bounding box center [1260, 163] width 10 height 5
